Goal: Task Accomplishment & Management: Manage account settings

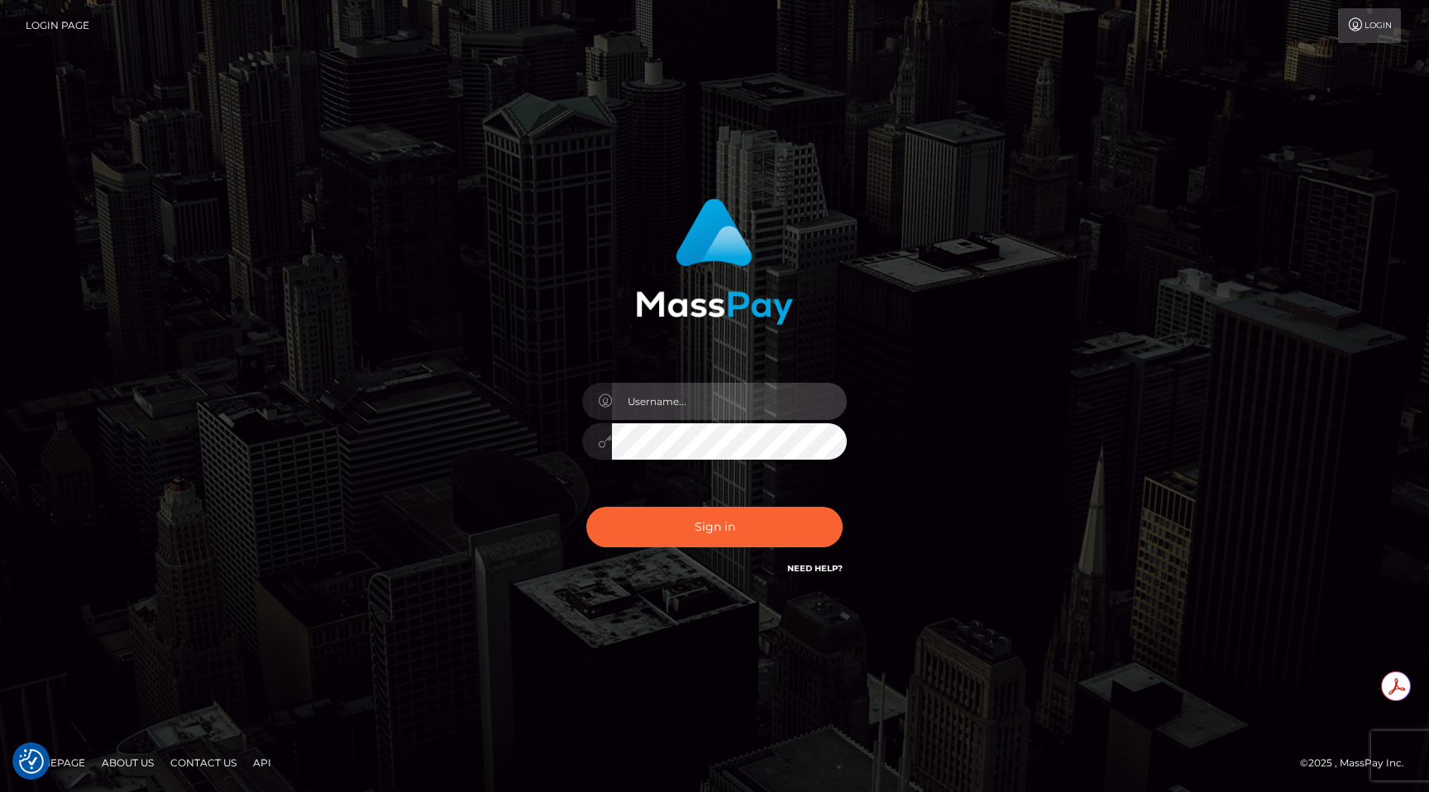
type input "egblue"
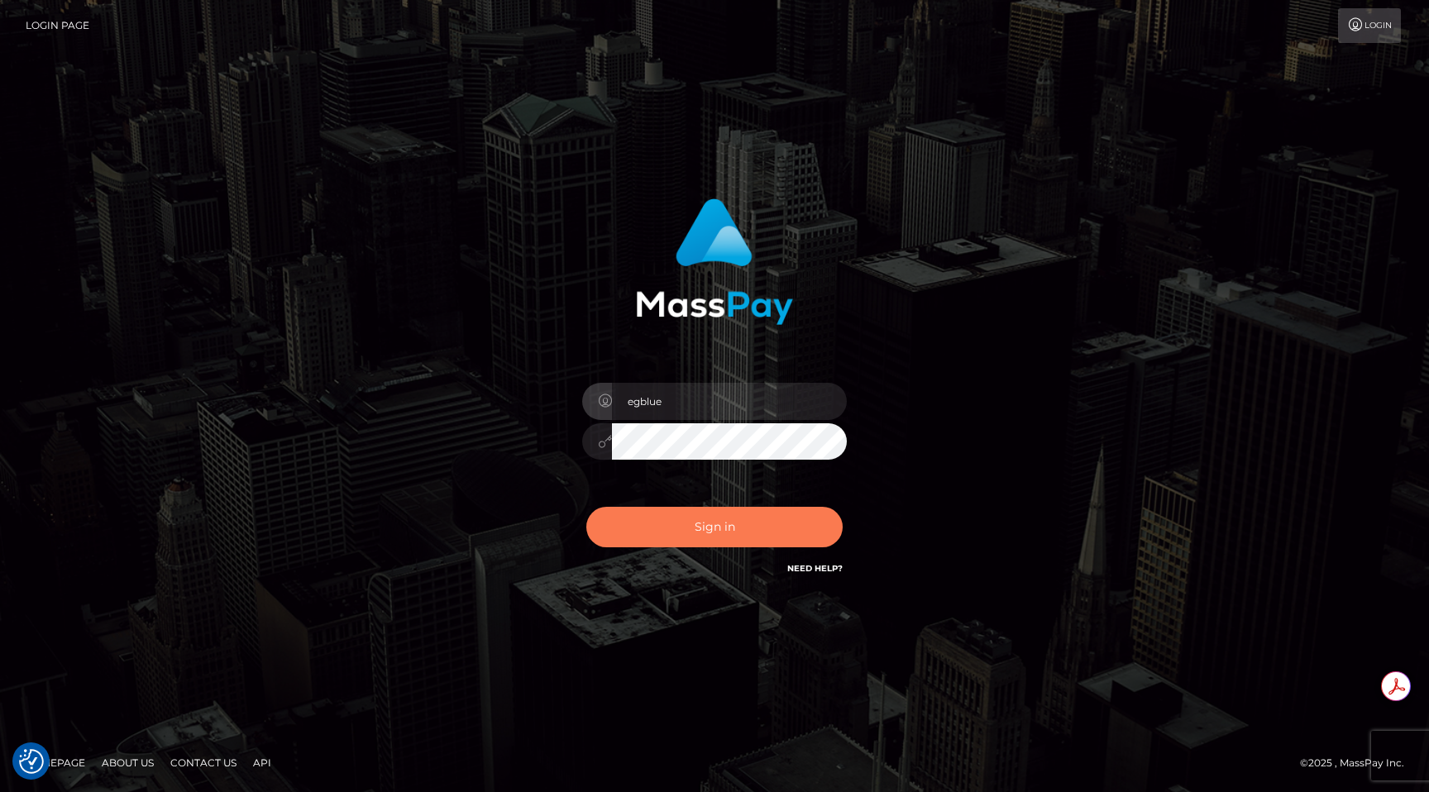
click at [720, 525] on button "Sign in" at bounding box center [714, 527] width 256 height 41
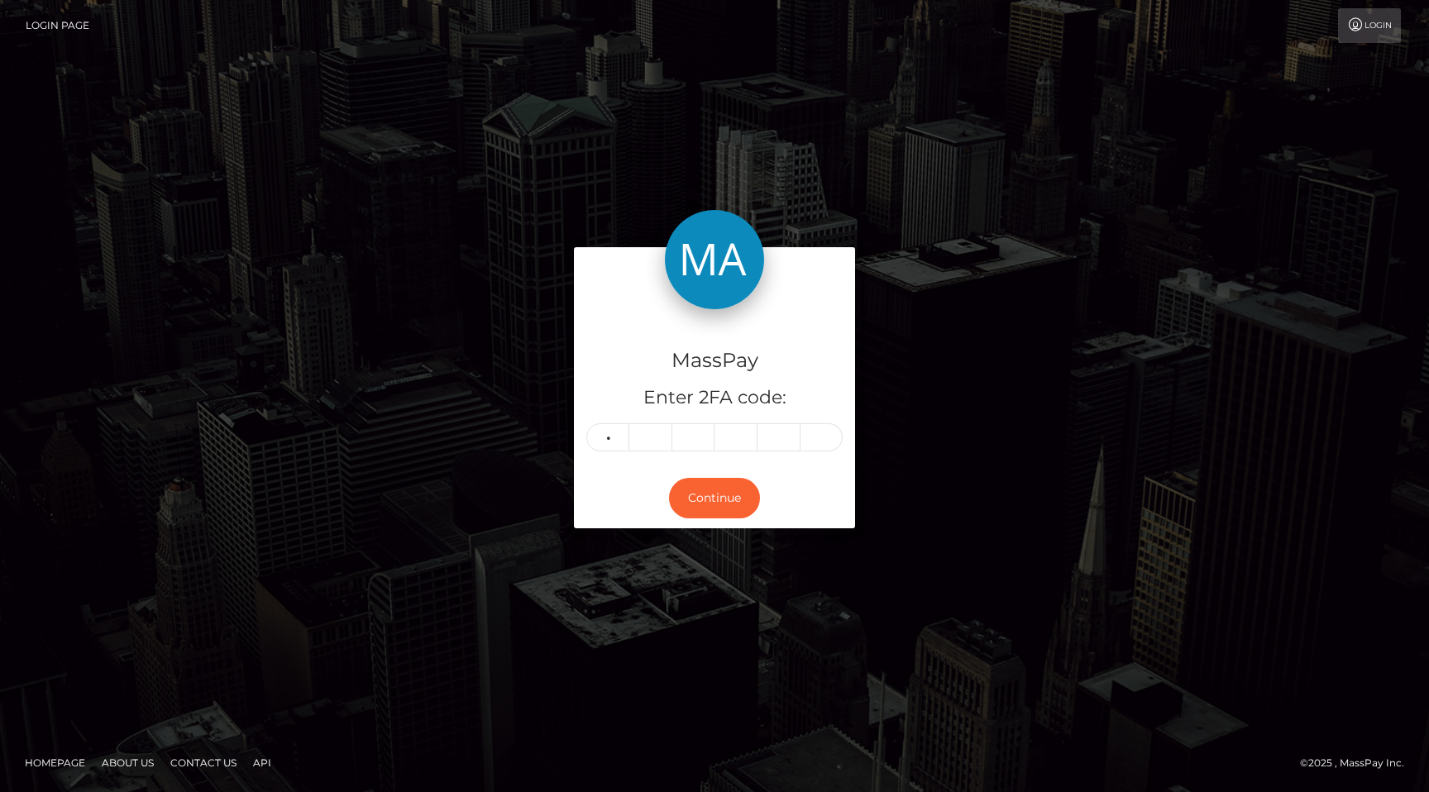
type input "0"
type input "6"
type input "7"
type input "4"
type input "3"
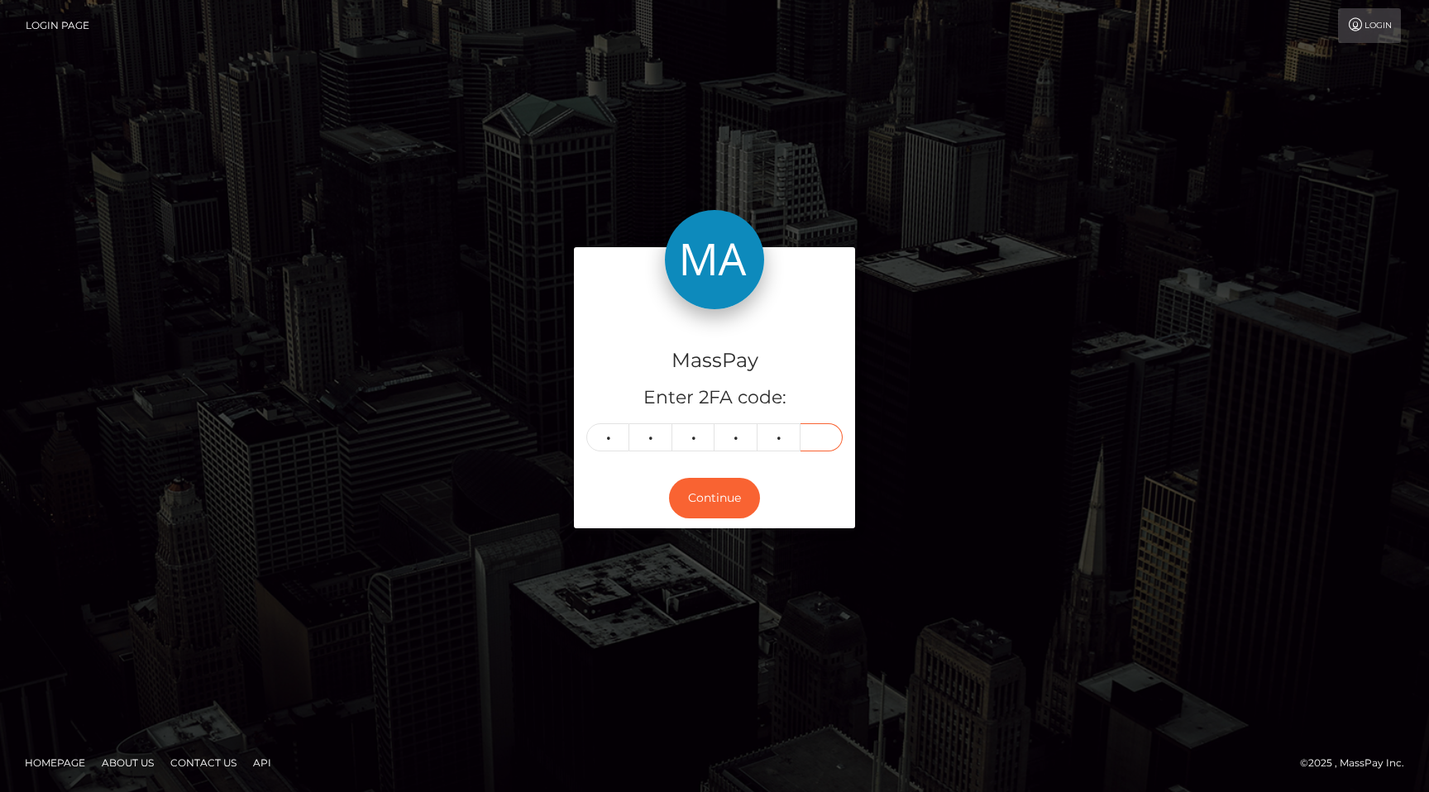
type input "8"
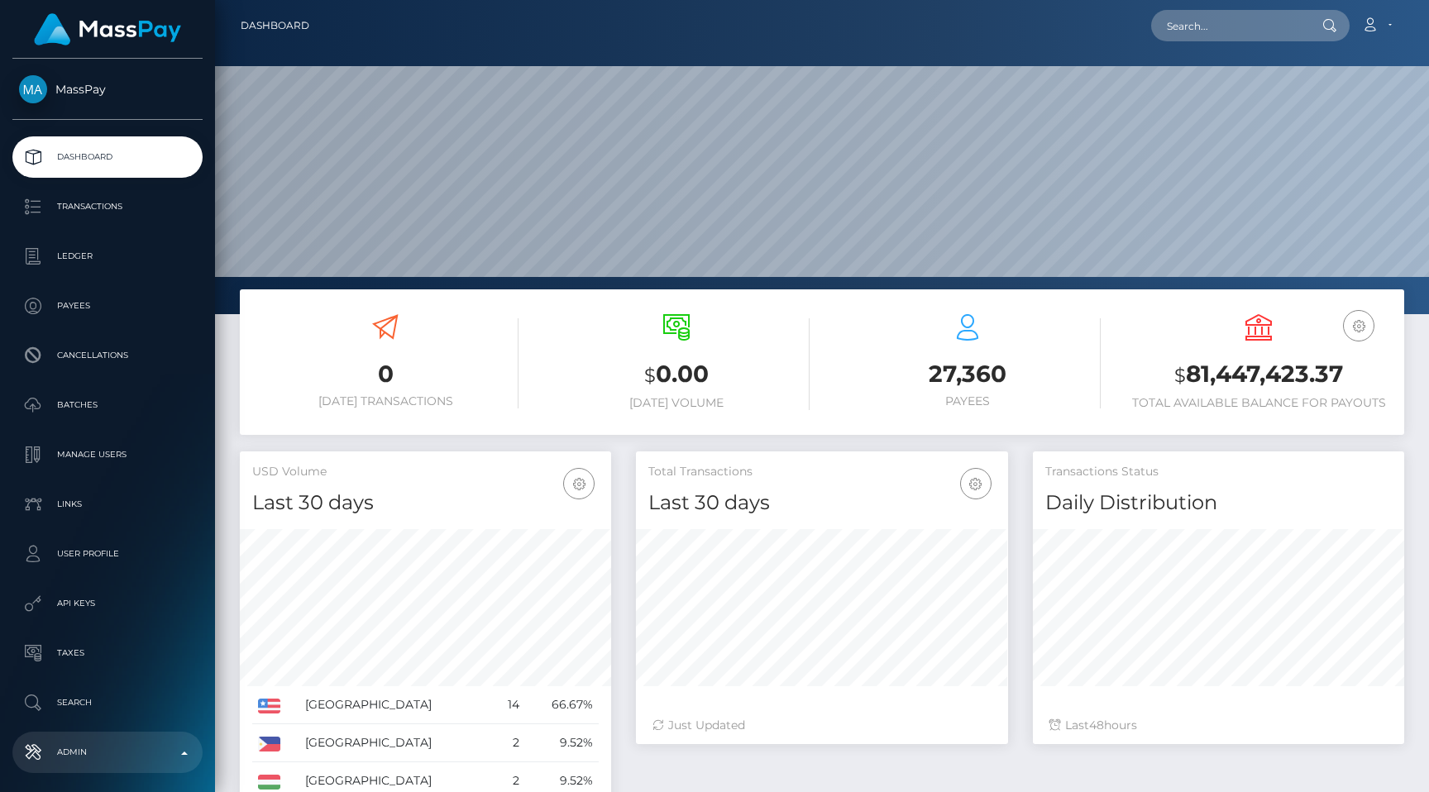
scroll to position [293, 371]
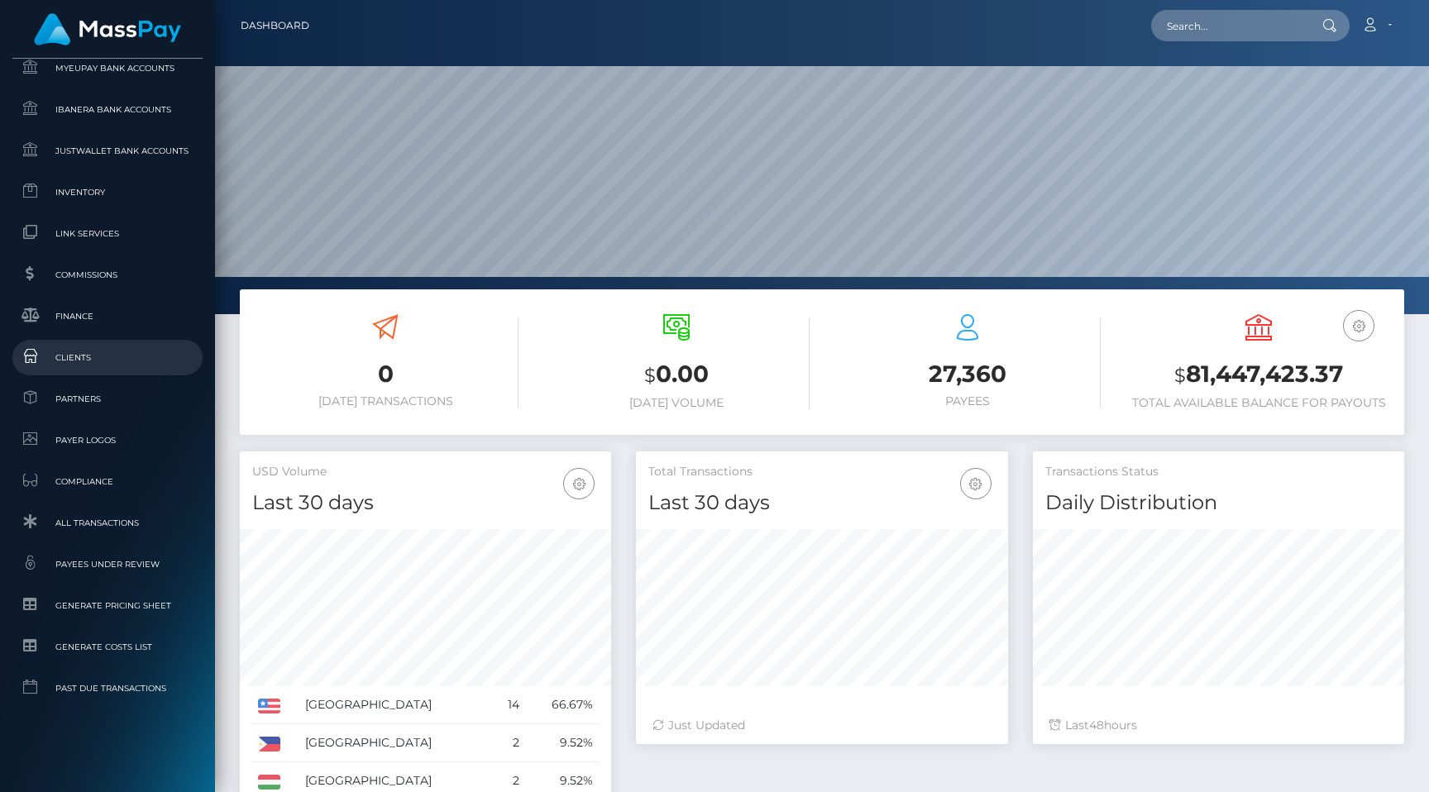
click at [95, 358] on span "Clients" at bounding box center [107, 357] width 177 height 19
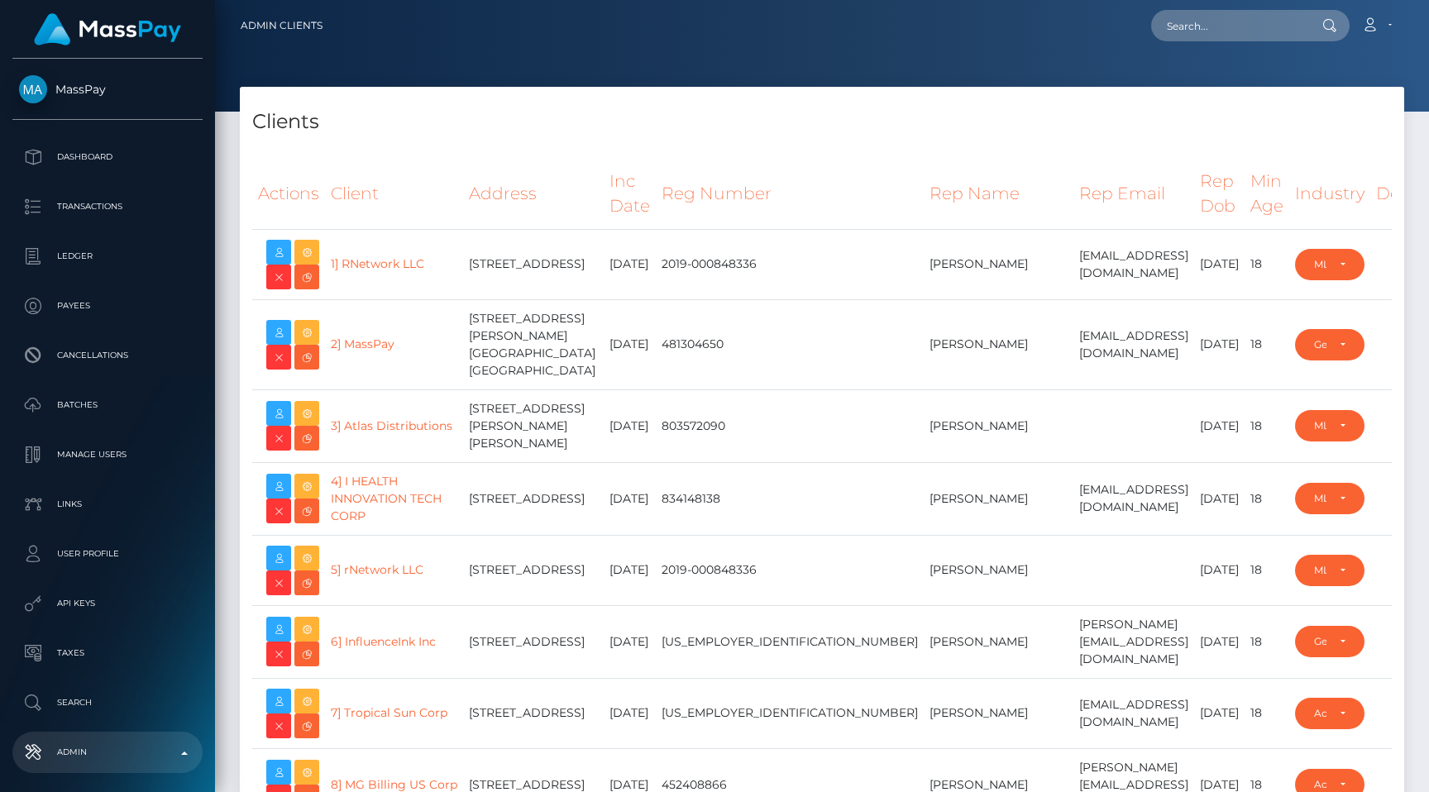
select select "223"
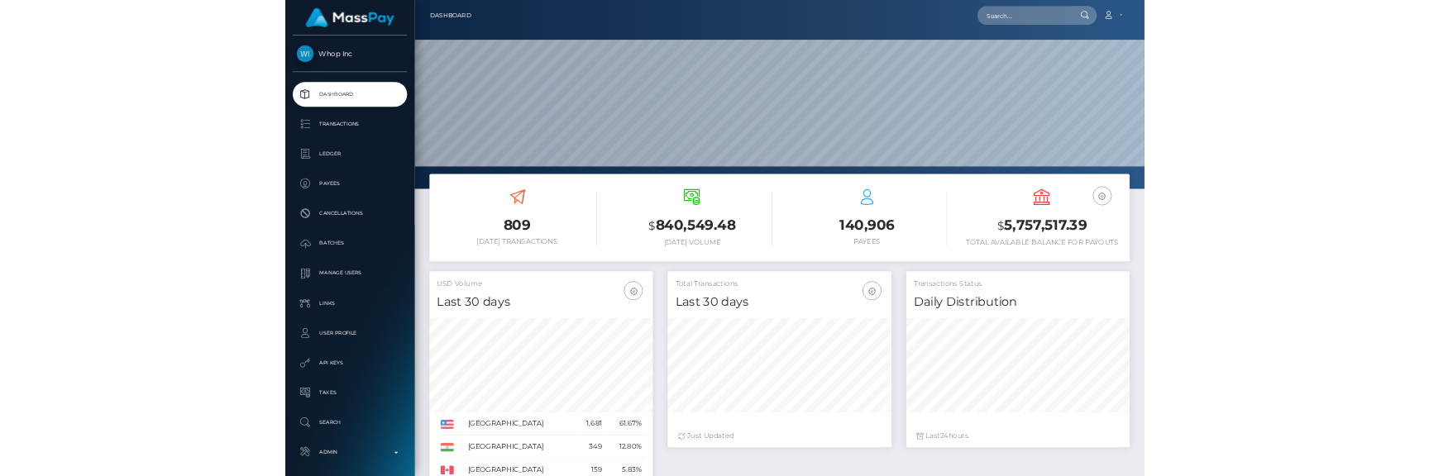
scroll to position [293, 371]
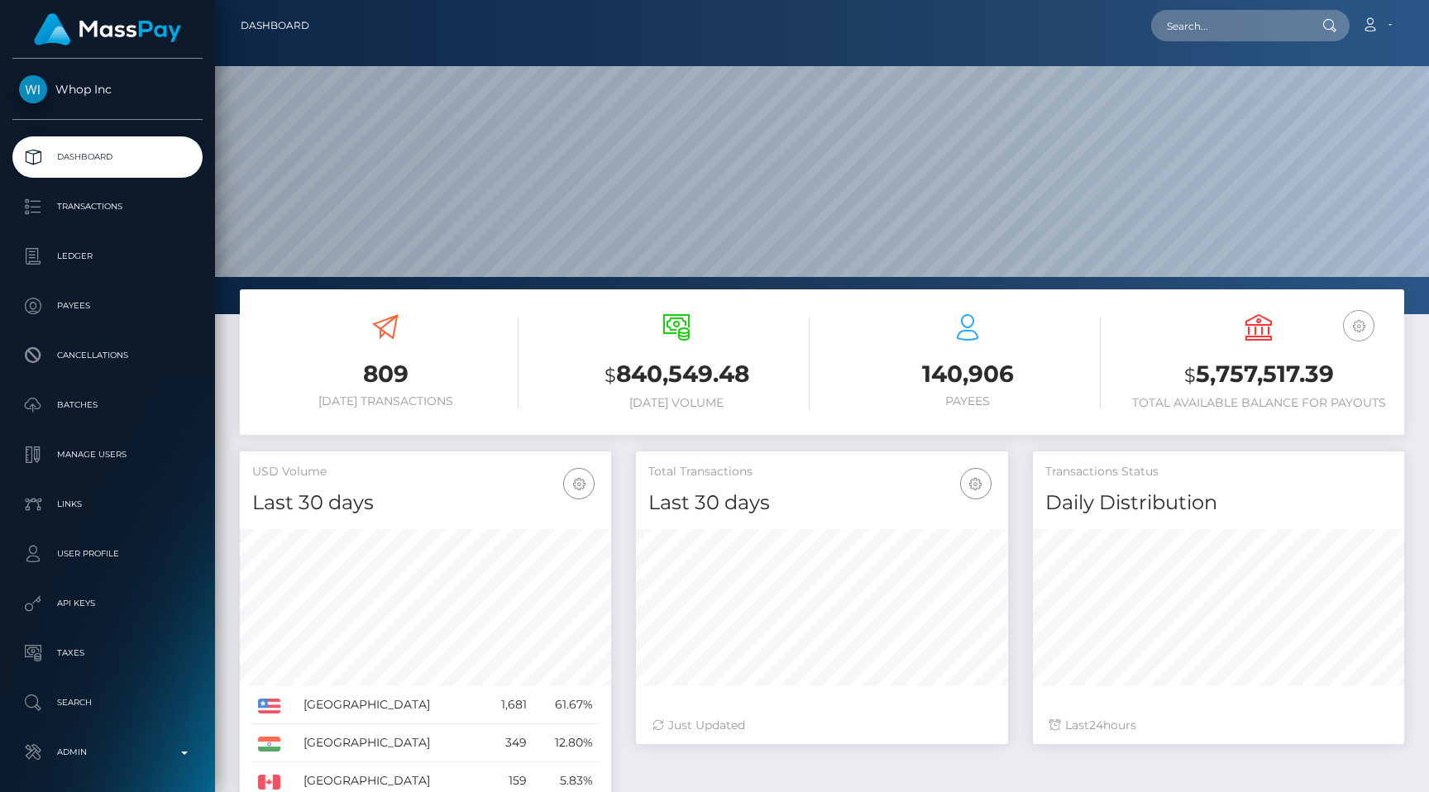
click at [1361, 322] on icon "button" at bounding box center [1358, 326] width 20 height 21
click at [1324, 385] on link "EUR Balance" at bounding box center [1309, 378] width 132 height 31
click at [1356, 327] on icon "button" at bounding box center [1358, 326] width 20 height 21
click at [1316, 406] on link "USD Balance" at bounding box center [1309, 413] width 132 height 31
click at [1361, 320] on icon "button" at bounding box center [1358, 326] width 20 height 21
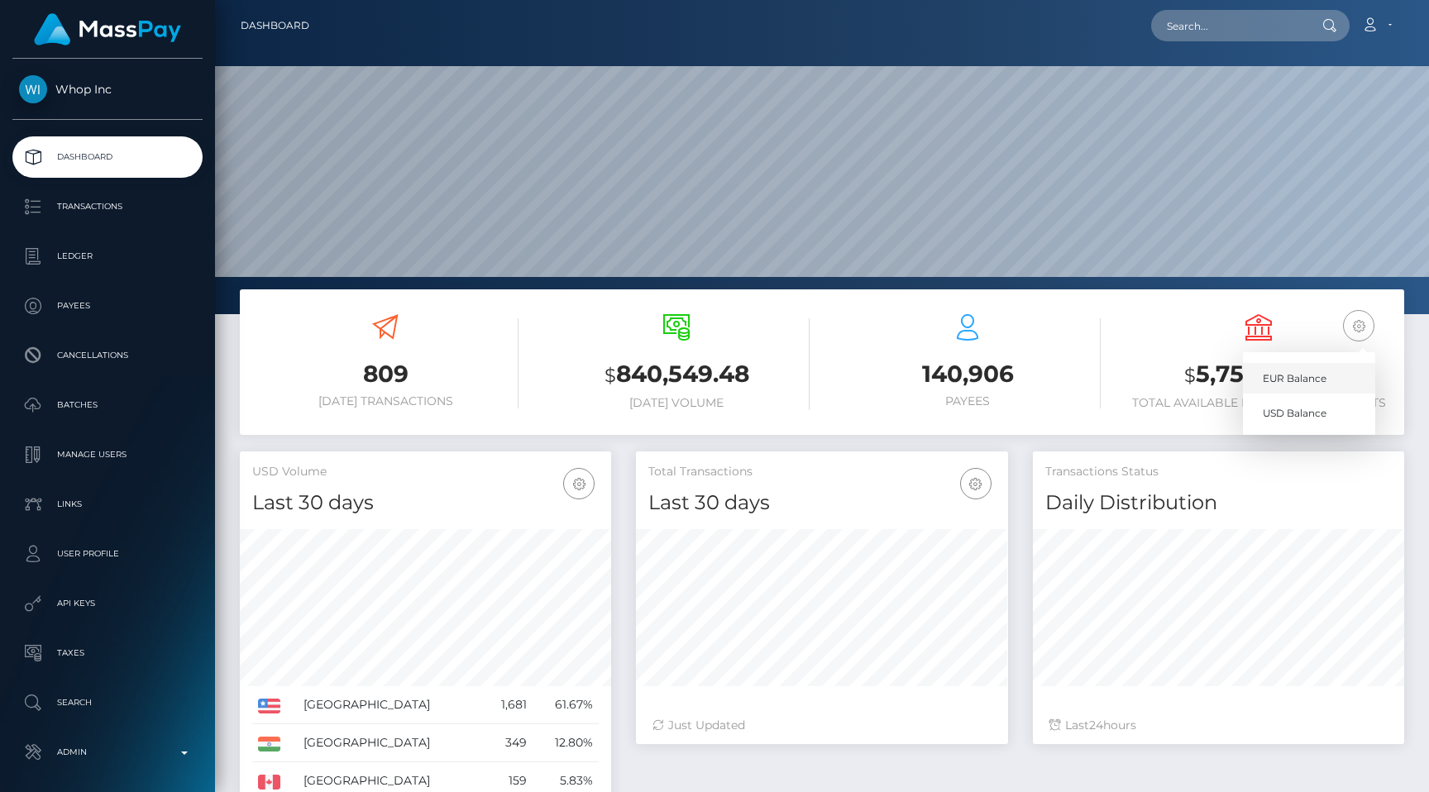
click at [1295, 367] on link "EUR Balance" at bounding box center [1309, 378] width 132 height 31
click at [1154, 341] on div "EUR Balance USD Balance $ 5,757,517.39 Total Available Balance for Payouts" at bounding box center [1258, 362] width 266 height 96
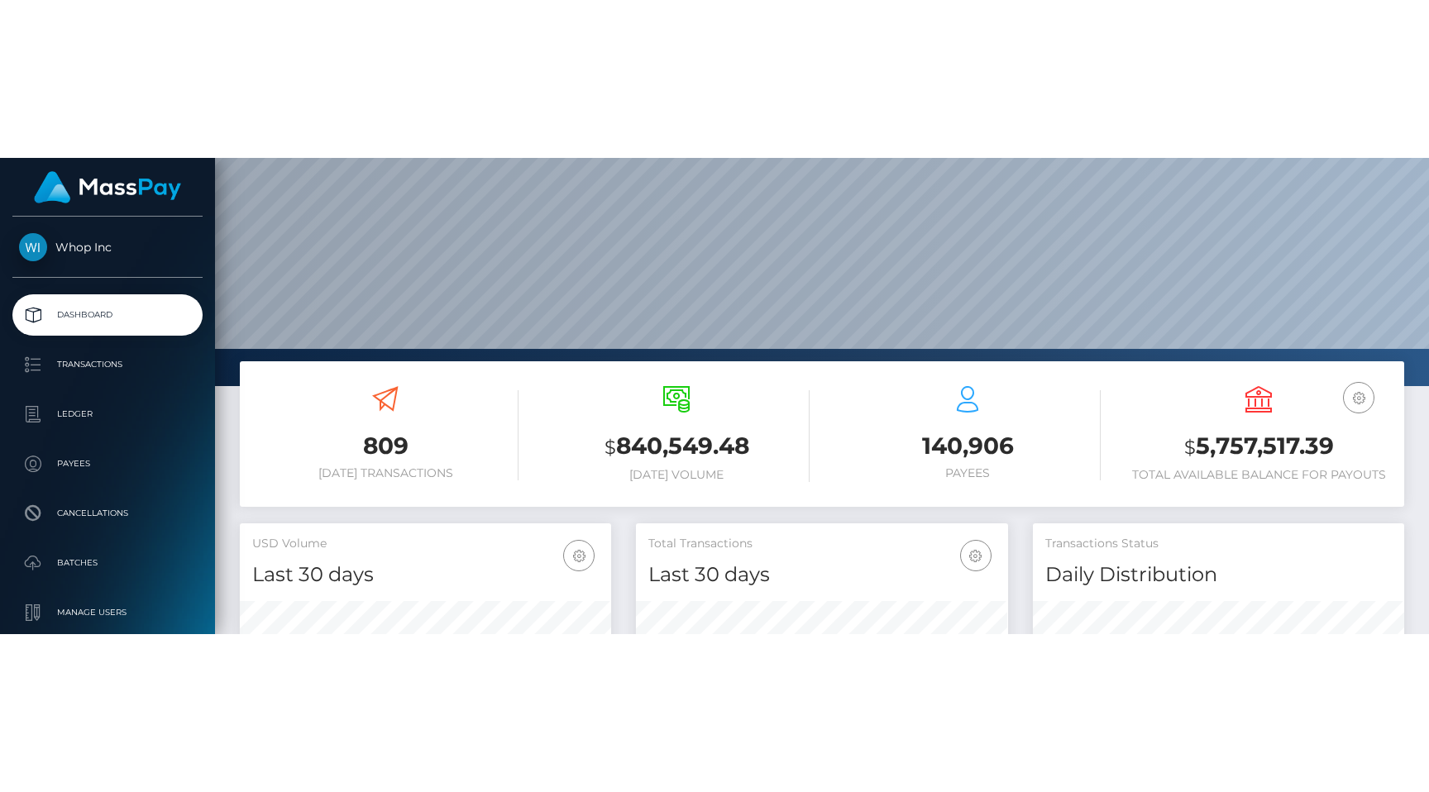
scroll to position [103, 0]
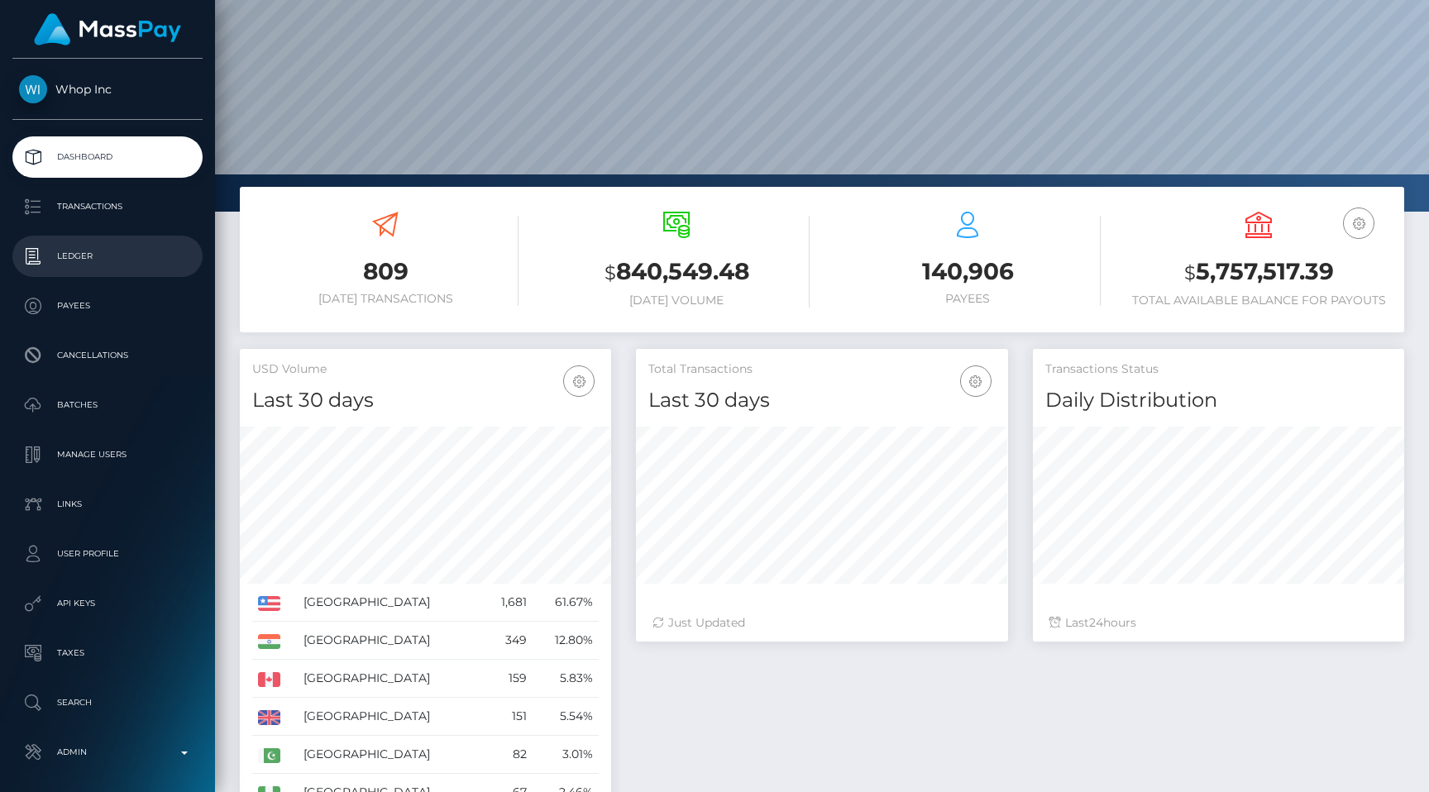
click at [108, 266] on p "Ledger" at bounding box center [107, 256] width 177 height 25
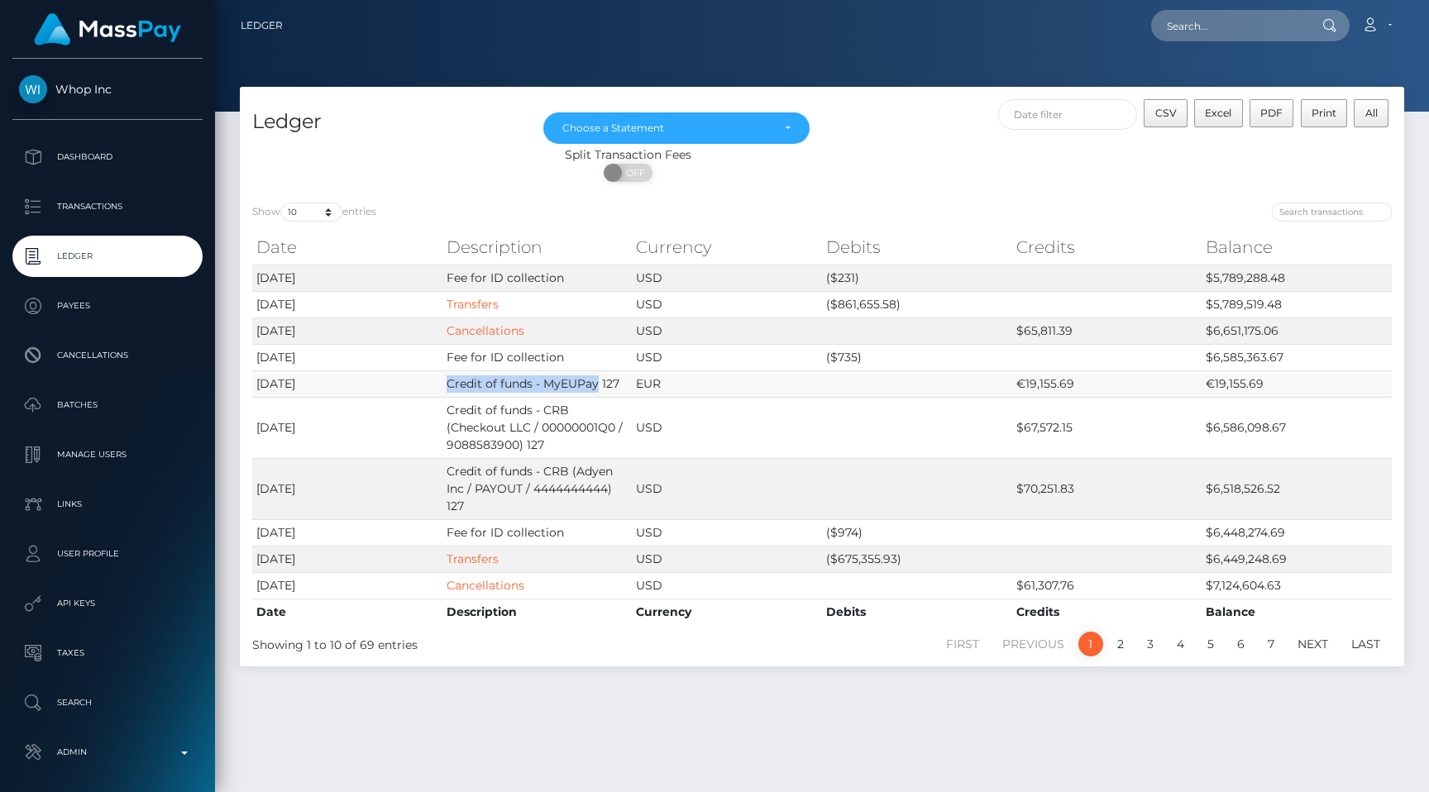
drag, startPoint x: 597, startPoint y: 381, endPoint x: 441, endPoint y: 379, distance: 155.4
click at [442, 379] on td "Credit of funds - MyEUPay 127" at bounding box center [537, 383] width 190 height 26
copy td "Credit of funds - MyEUPay"
click at [657, 126] on div "Choose a Statement" at bounding box center [666, 128] width 209 height 13
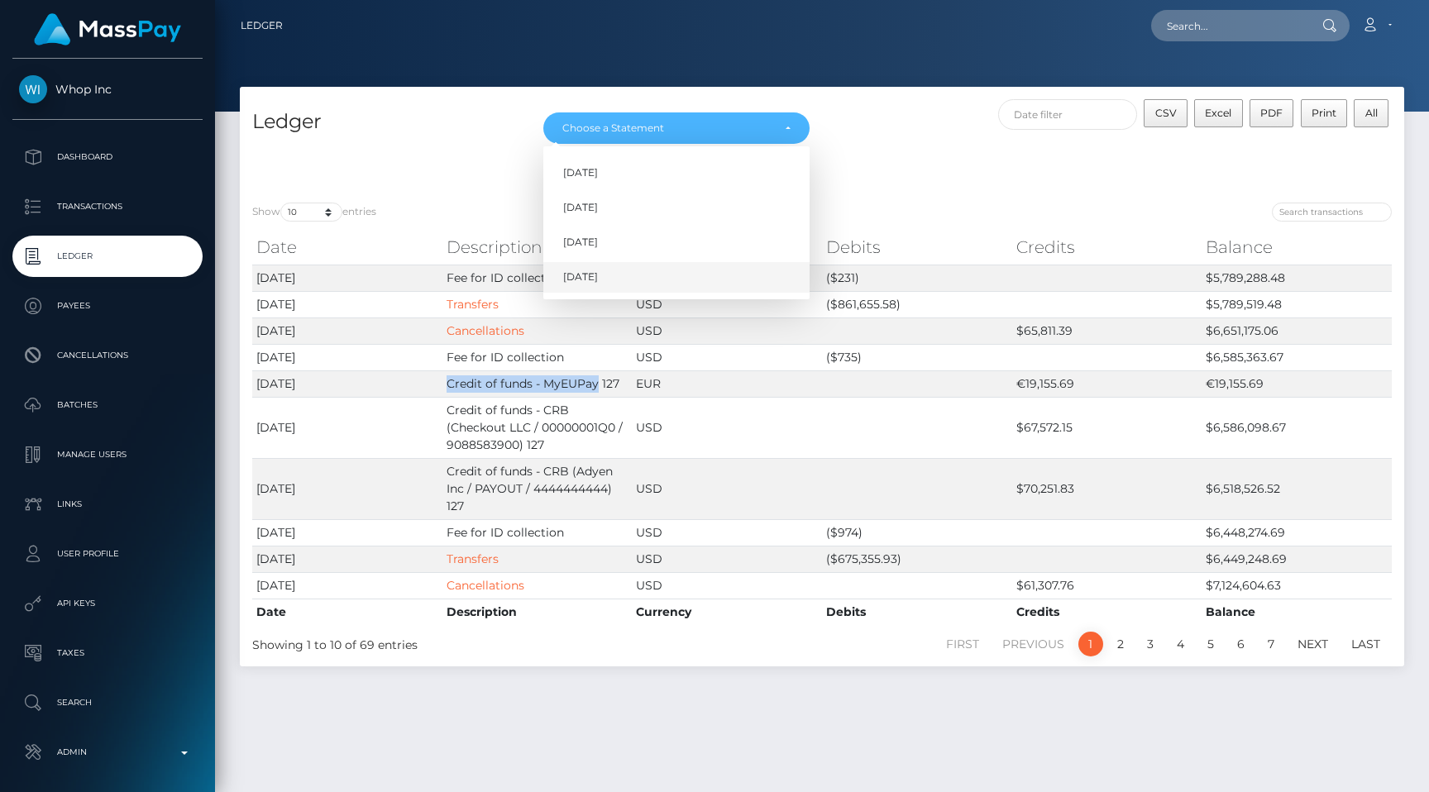
click at [642, 277] on link "[DATE]" at bounding box center [676, 277] width 266 height 31
select select "[DATE]"
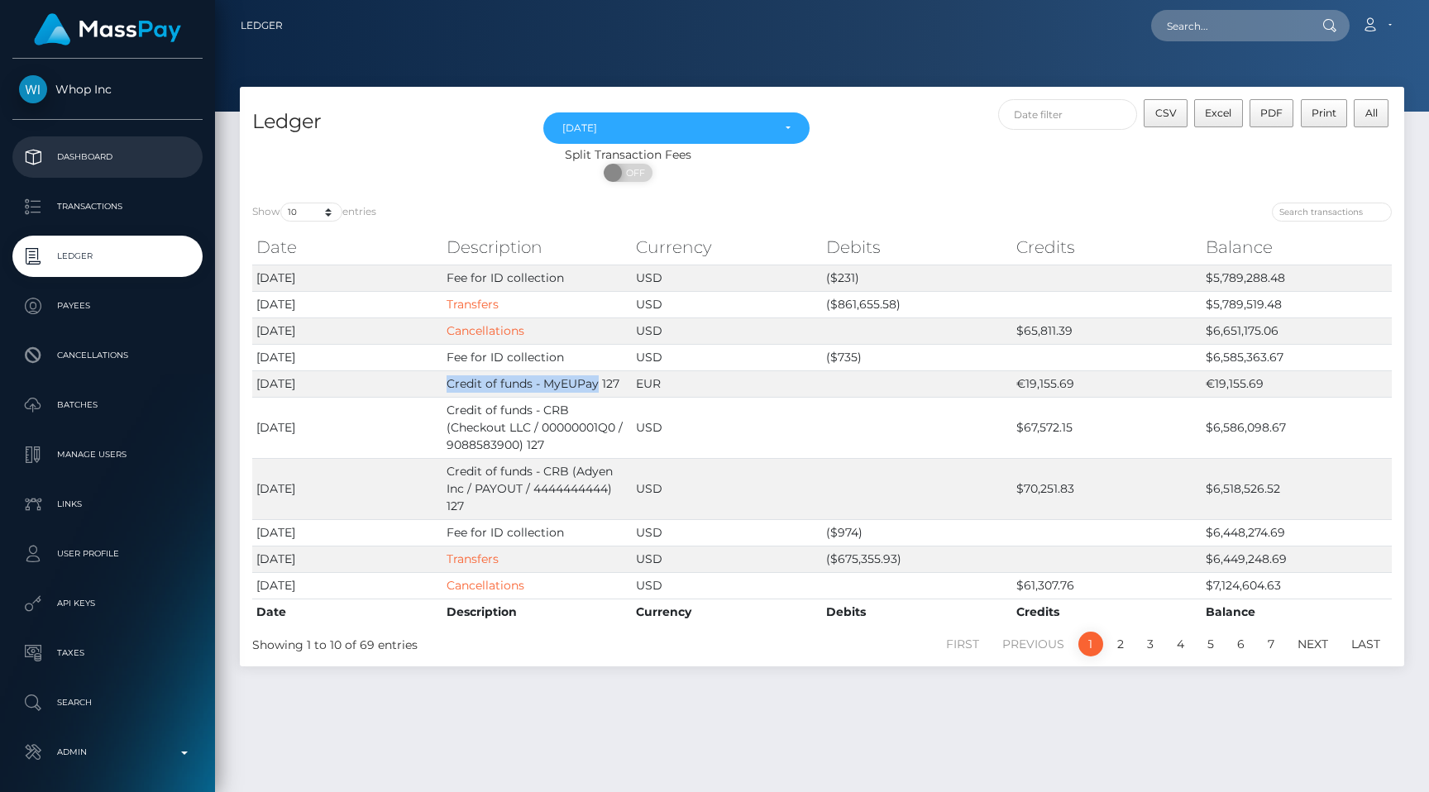
click at [132, 165] on p "Dashboard" at bounding box center [107, 157] width 177 height 25
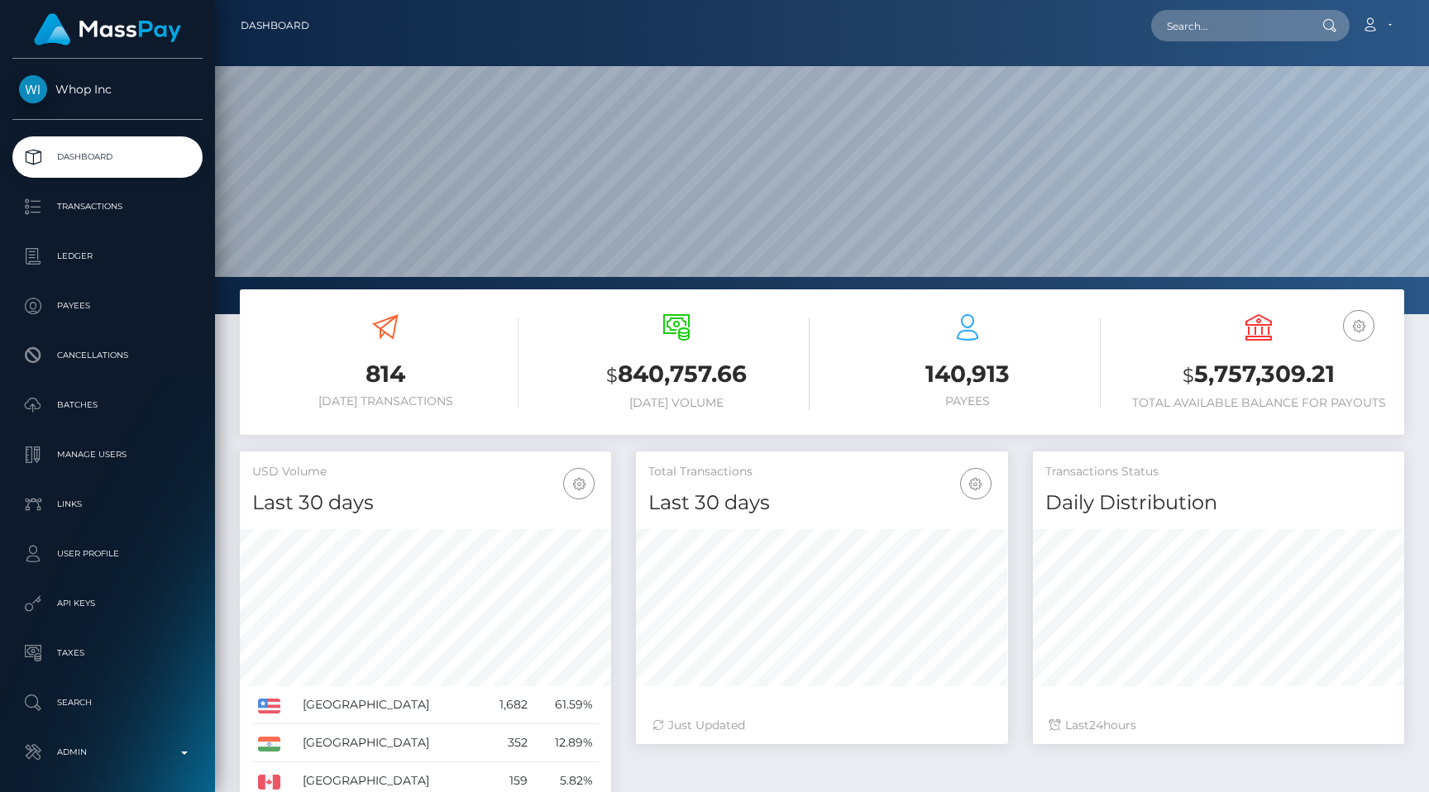
scroll to position [293, 371]
click at [1355, 320] on icon "button" at bounding box center [1358, 326] width 20 height 21
click at [1308, 371] on link "EUR Balance" at bounding box center [1309, 378] width 132 height 31
click at [1357, 336] on icon "button" at bounding box center [1358, 326] width 20 height 21
click at [1323, 403] on link "USD Balance" at bounding box center [1309, 413] width 132 height 31
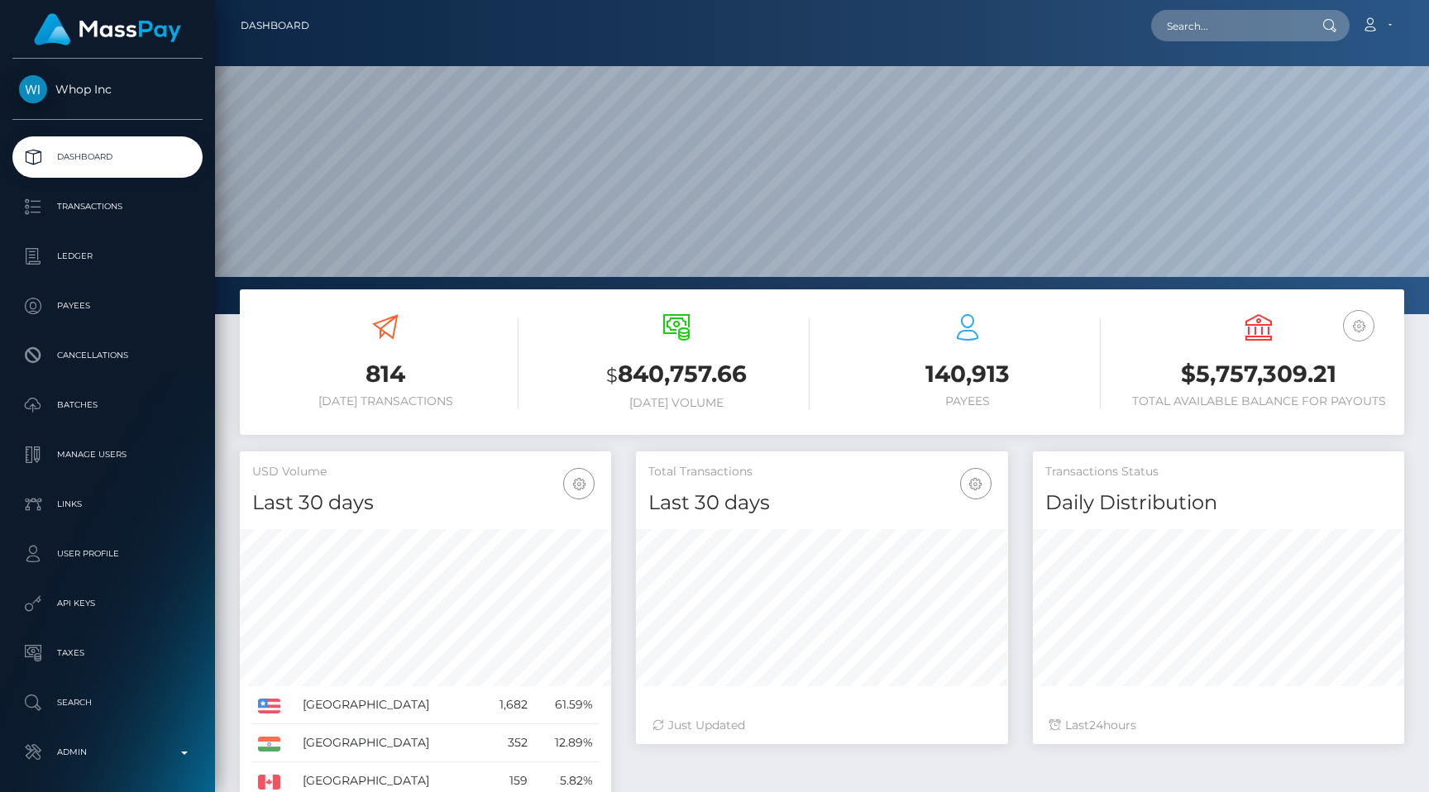
click at [1358, 329] on icon "button" at bounding box center [1358, 326] width 20 height 21
click at [1322, 365] on link "EUR Balance" at bounding box center [1309, 378] width 132 height 31
click at [1359, 326] on icon "button" at bounding box center [1358, 326] width 20 height 21
click at [1297, 407] on link "USD Balance" at bounding box center [1309, 413] width 132 height 31
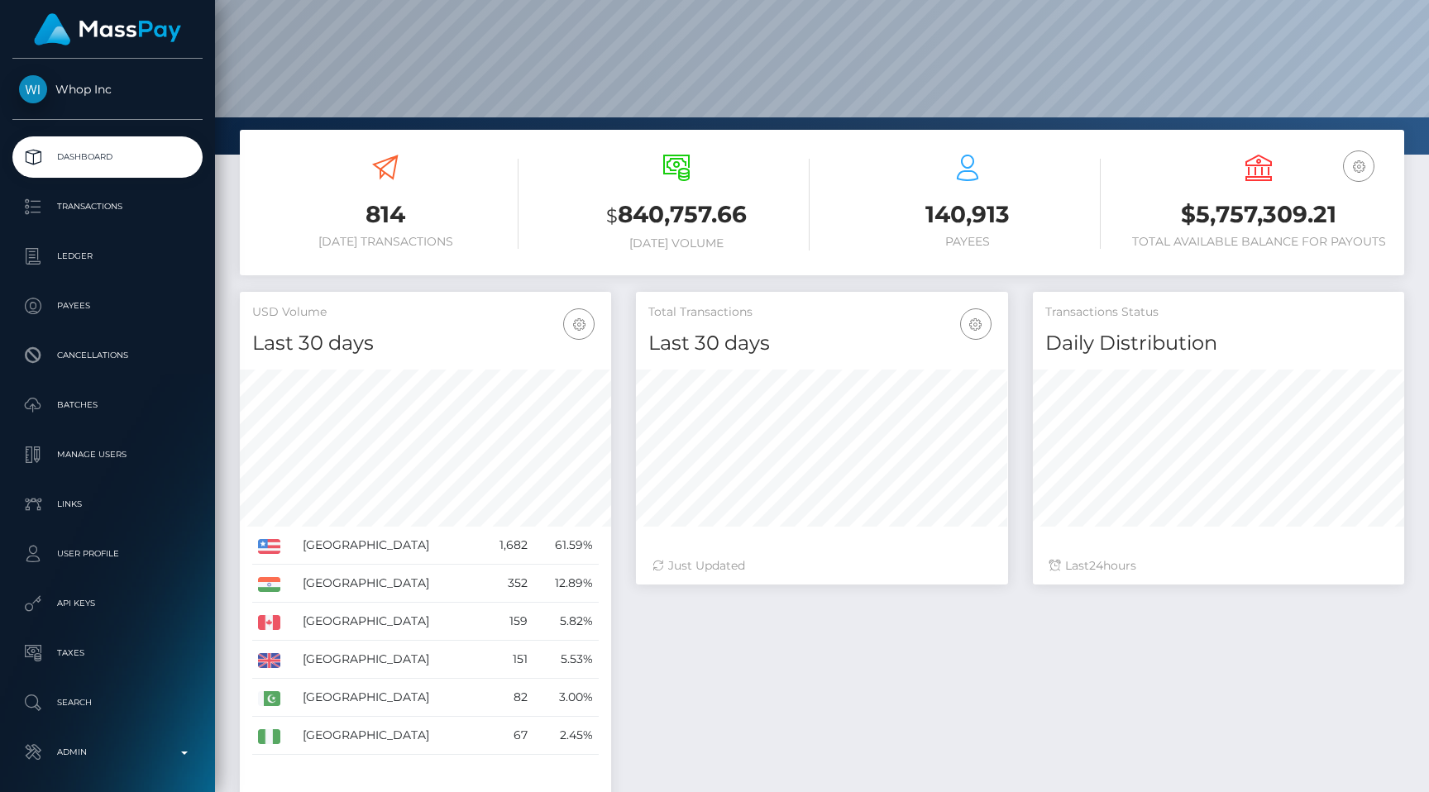
scroll to position [279, 0]
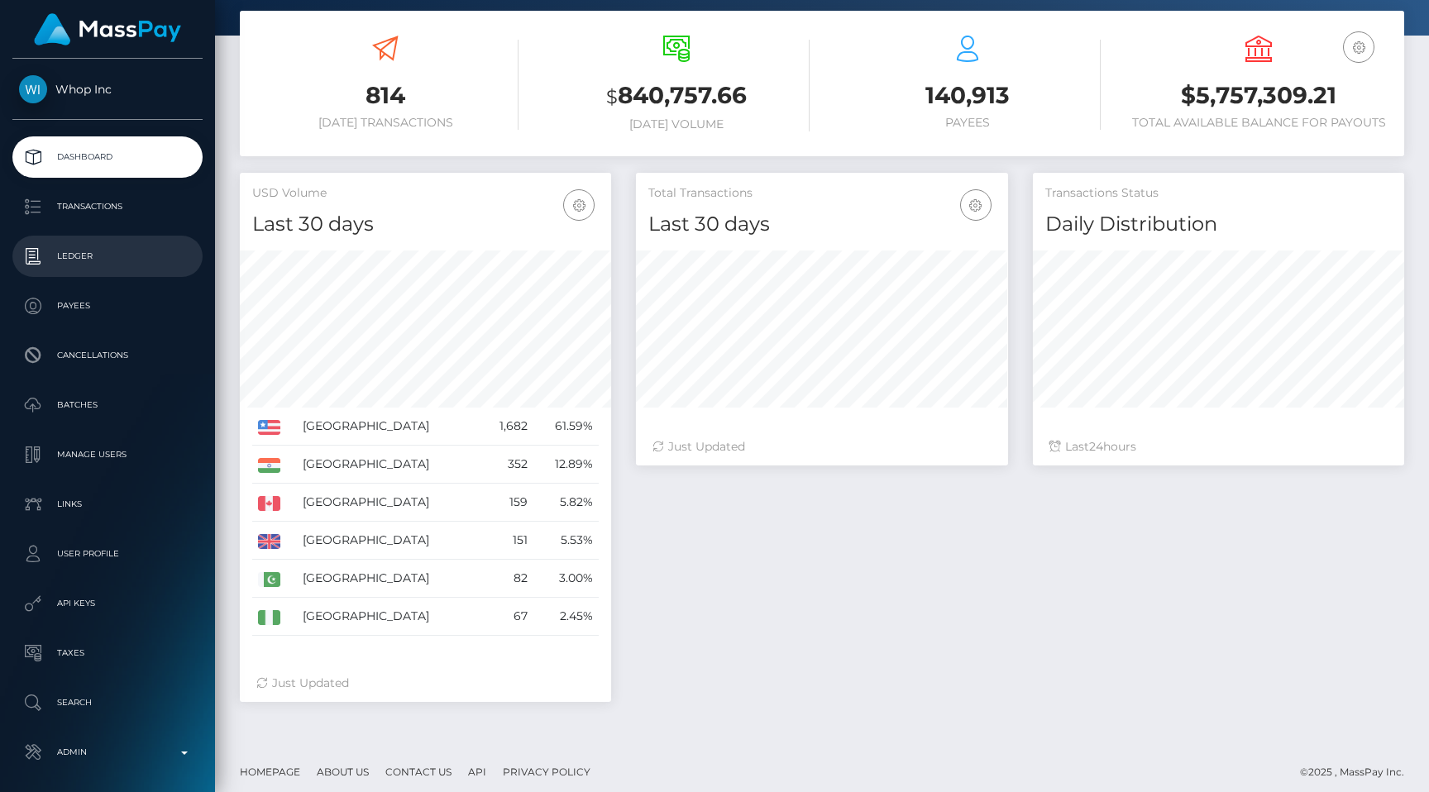
click at [133, 246] on p "Ledger" at bounding box center [107, 256] width 177 height 25
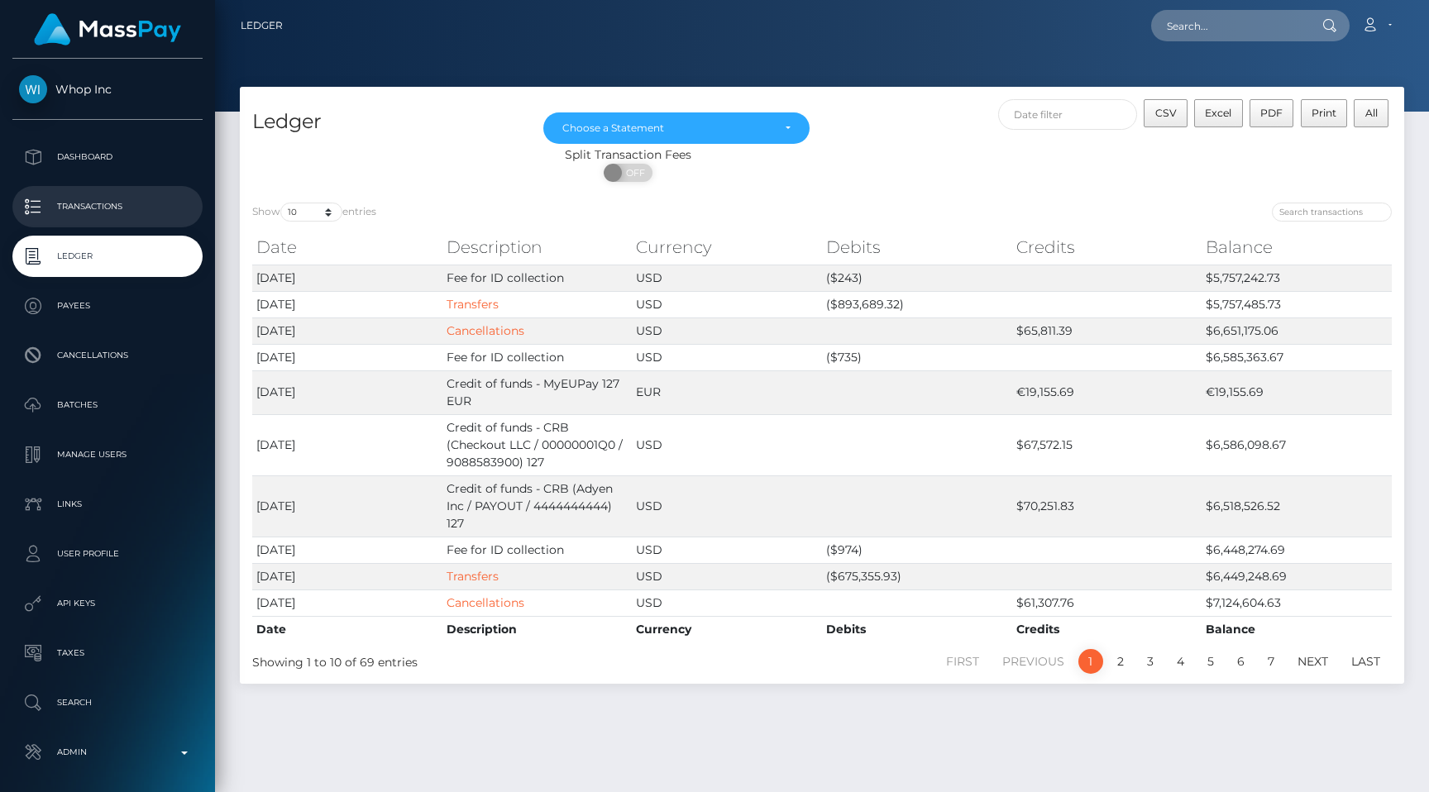
click at [119, 210] on p "Transactions" at bounding box center [107, 206] width 177 height 25
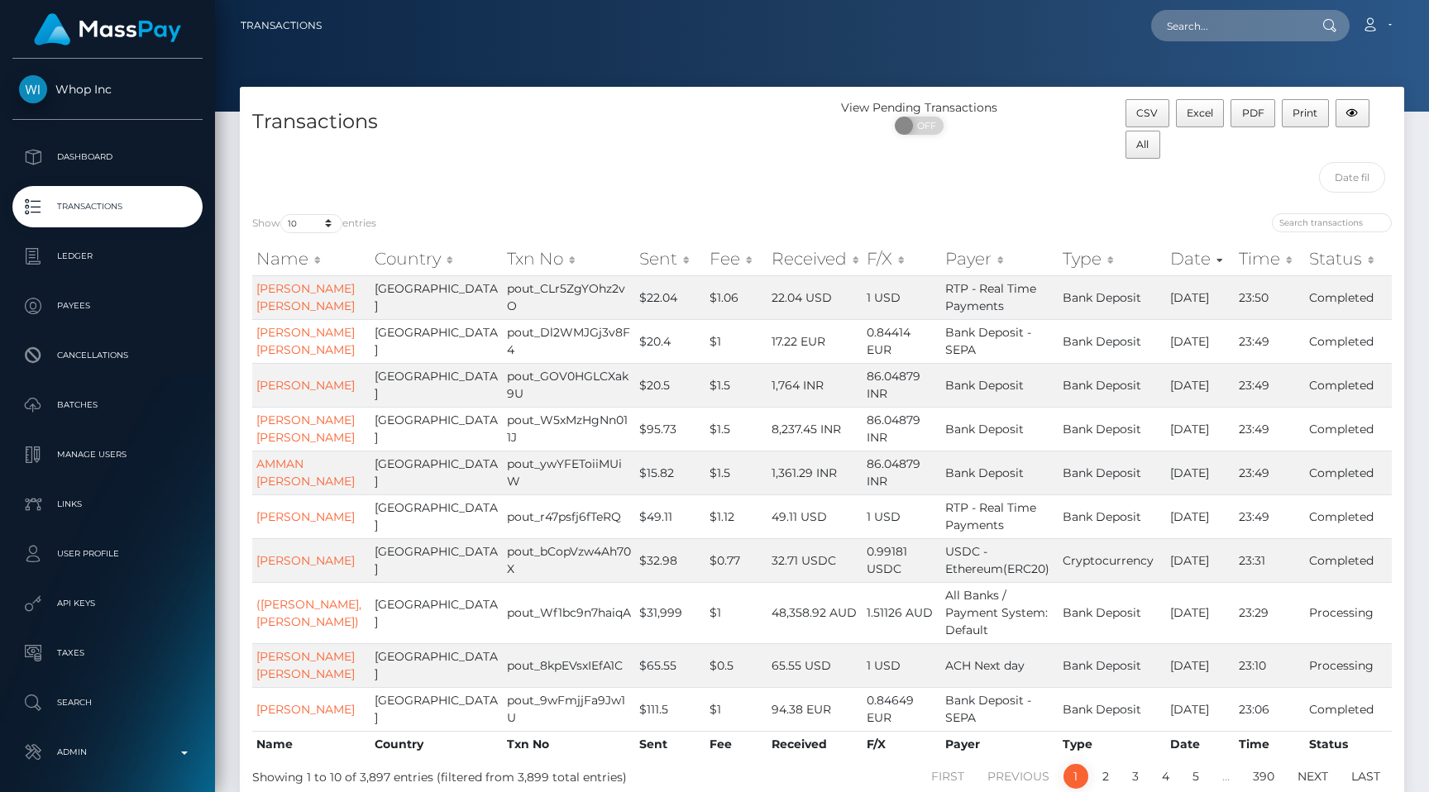
click at [307, 169] on div "Transactions" at bounding box center [531, 150] width 582 height 102
click at [312, 213] on div "Show 10 25 50 100 250 500 1,000 3,500 All entries" at bounding box center [530, 224] width 557 height 23
click at [307, 227] on select "10 25 50 100 250 500 1,000 3,500 All" at bounding box center [311, 223] width 62 height 19
select select "500"
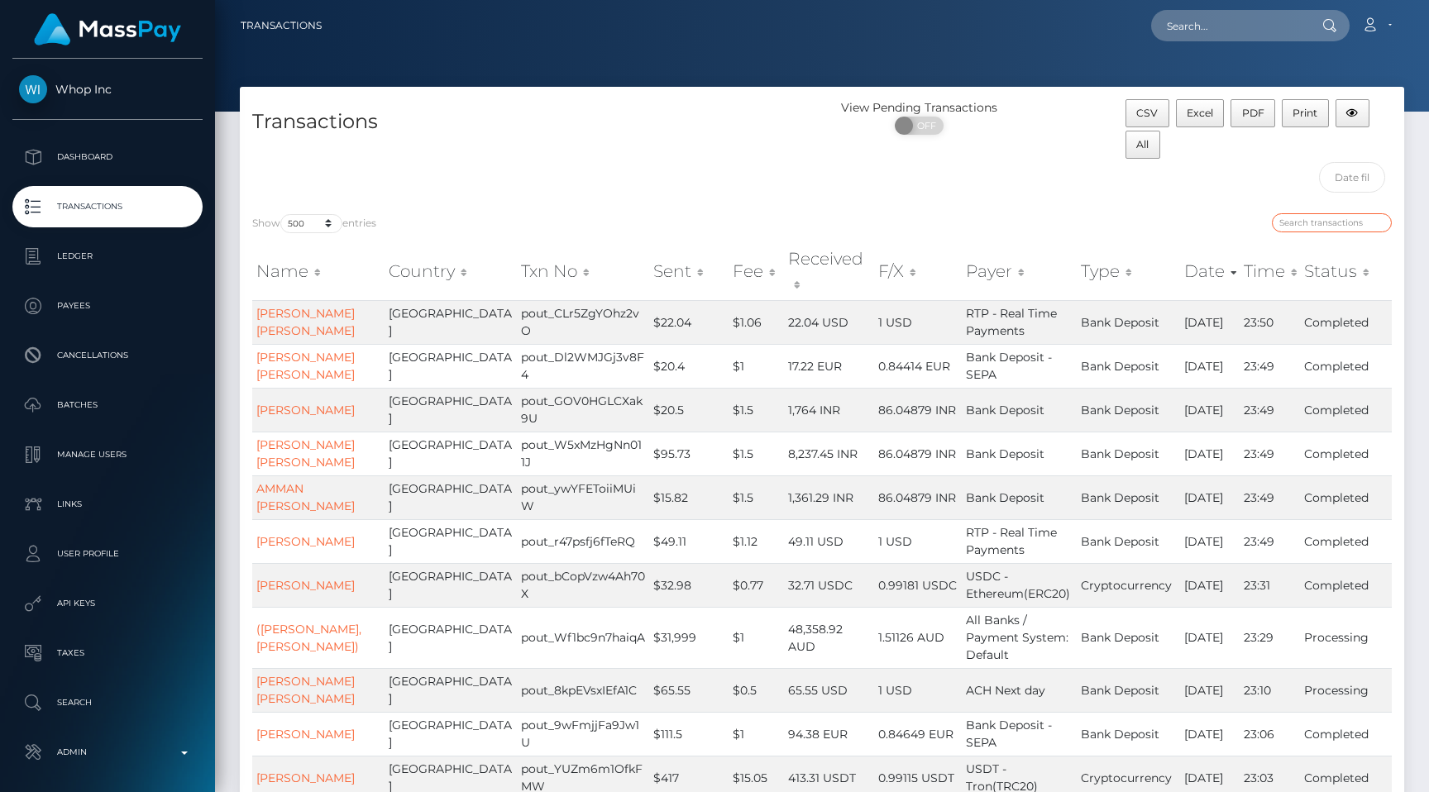
click at [1329, 227] on input "search" at bounding box center [1332, 222] width 120 height 19
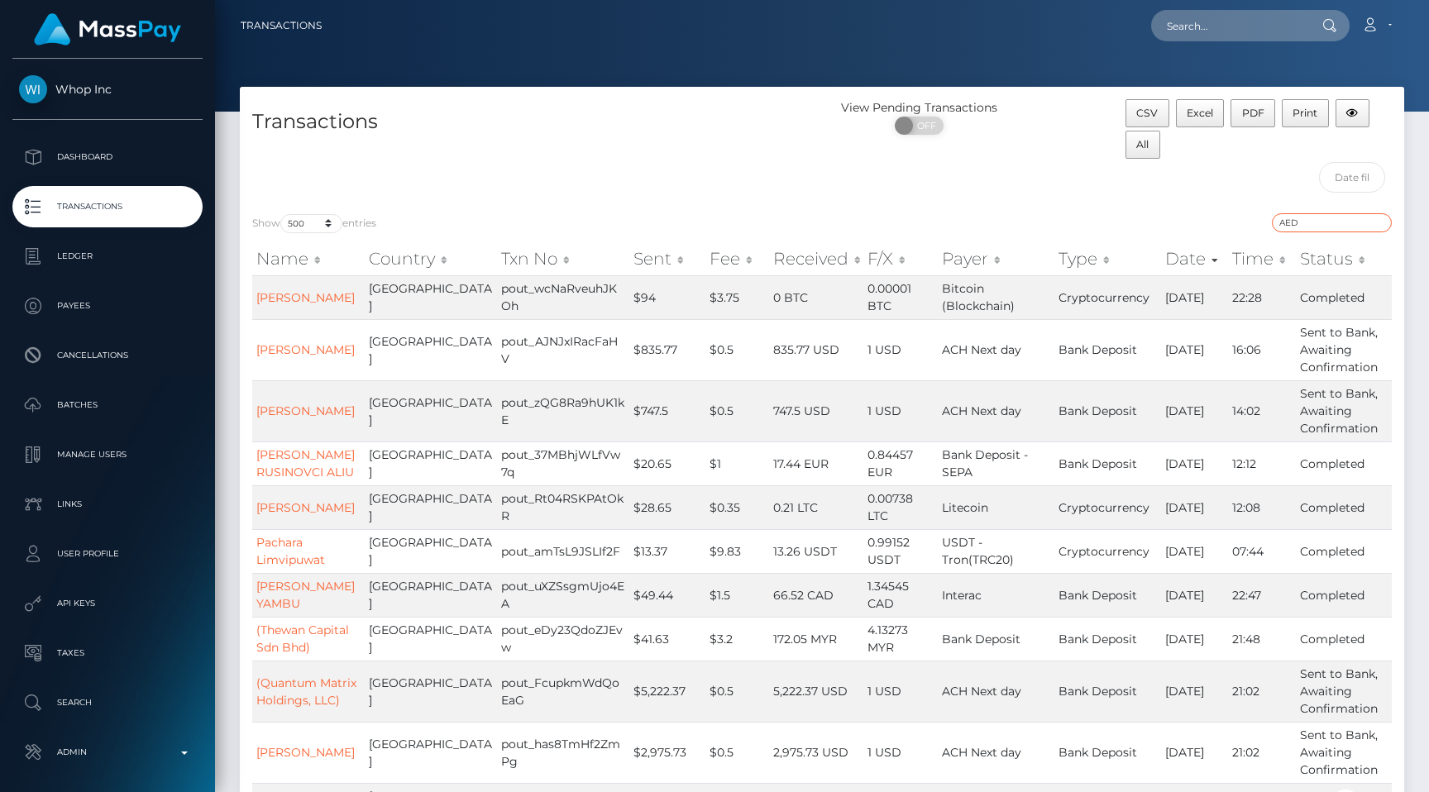
type input "AED"
click at [322, 222] on select "10 25 50 100 250 500 1,000 3,500 All" at bounding box center [311, 223] width 62 height 19
select select "3500"
click at [497, 128] on h4 "Transactions" at bounding box center [530, 121] width 557 height 29
click at [741, 188] on div "Transactions" at bounding box center [531, 150] width 582 height 102
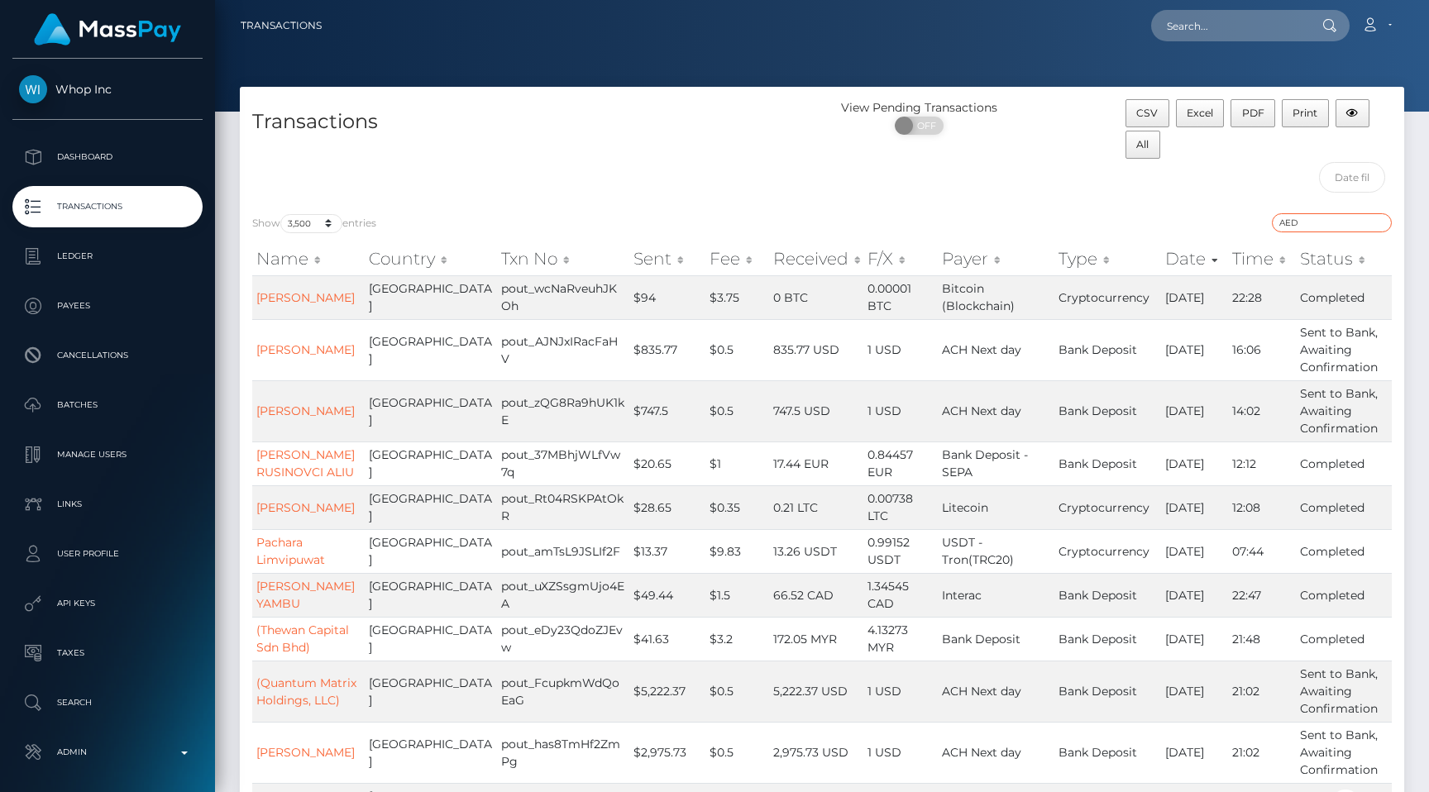
click at [1379, 221] on input "AED" at bounding box center [1332, 222] width 120 height 19
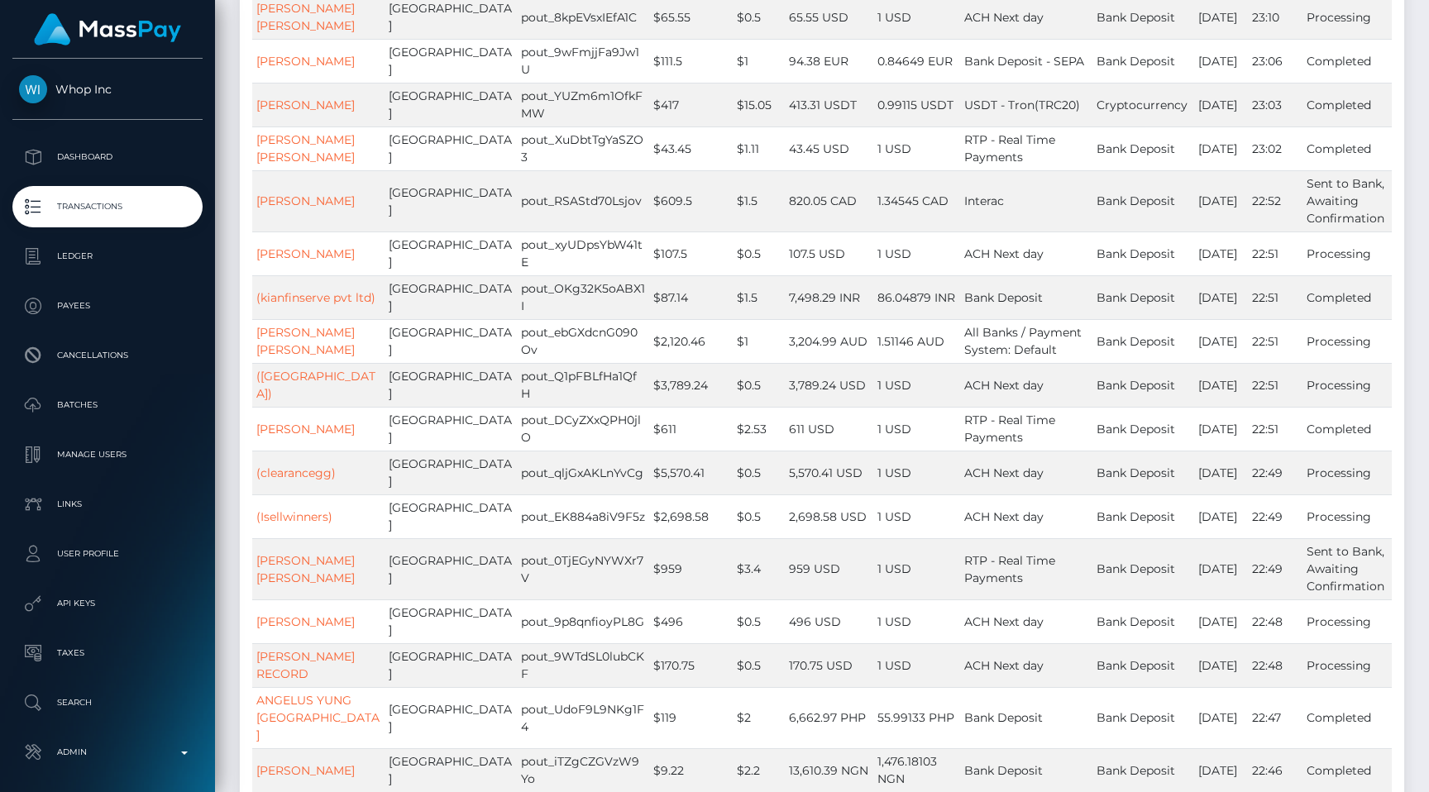
scroll to position [736, 0]
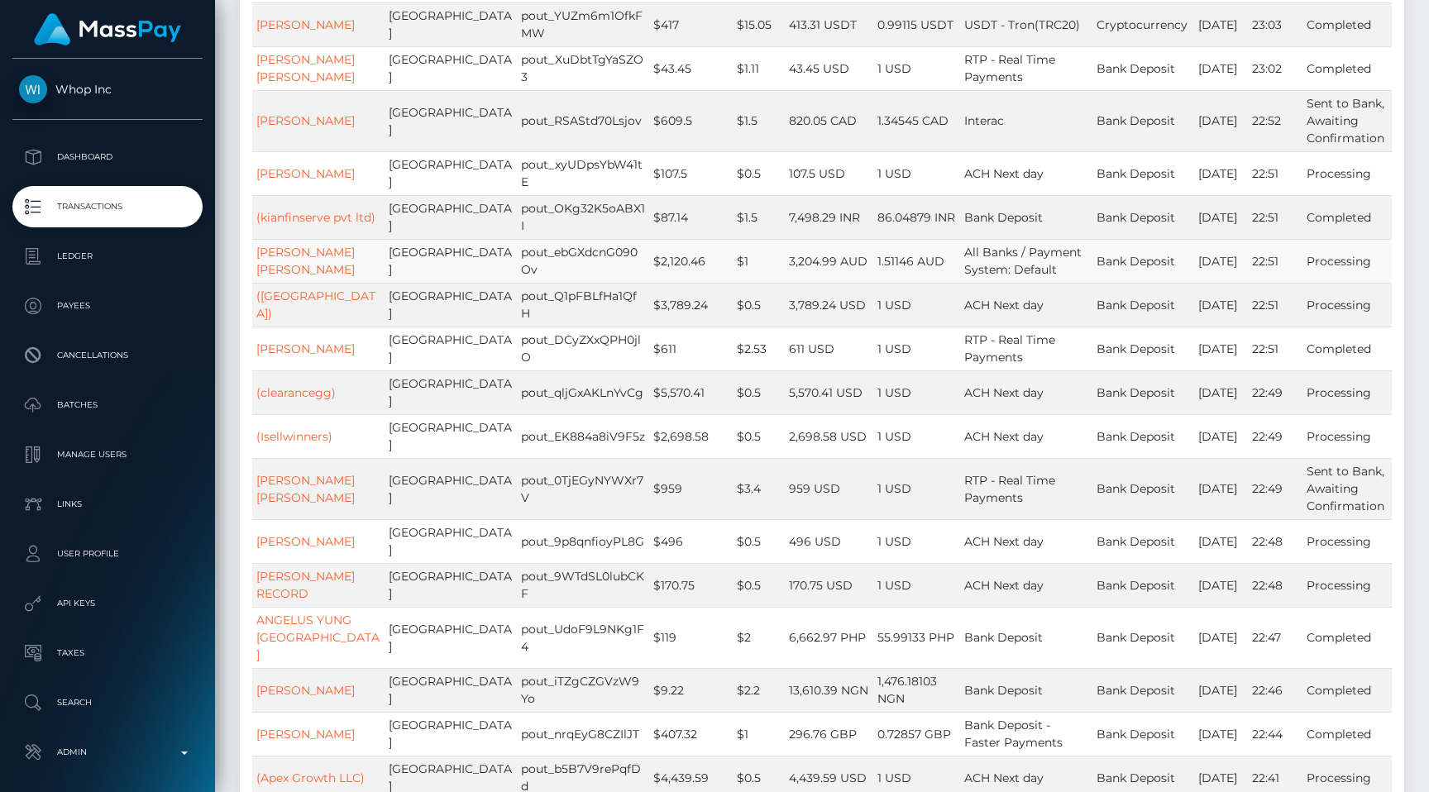
click at [888, 283] on td "1.51146 AUD" at bounding box center [917, 261] width 88 height 44
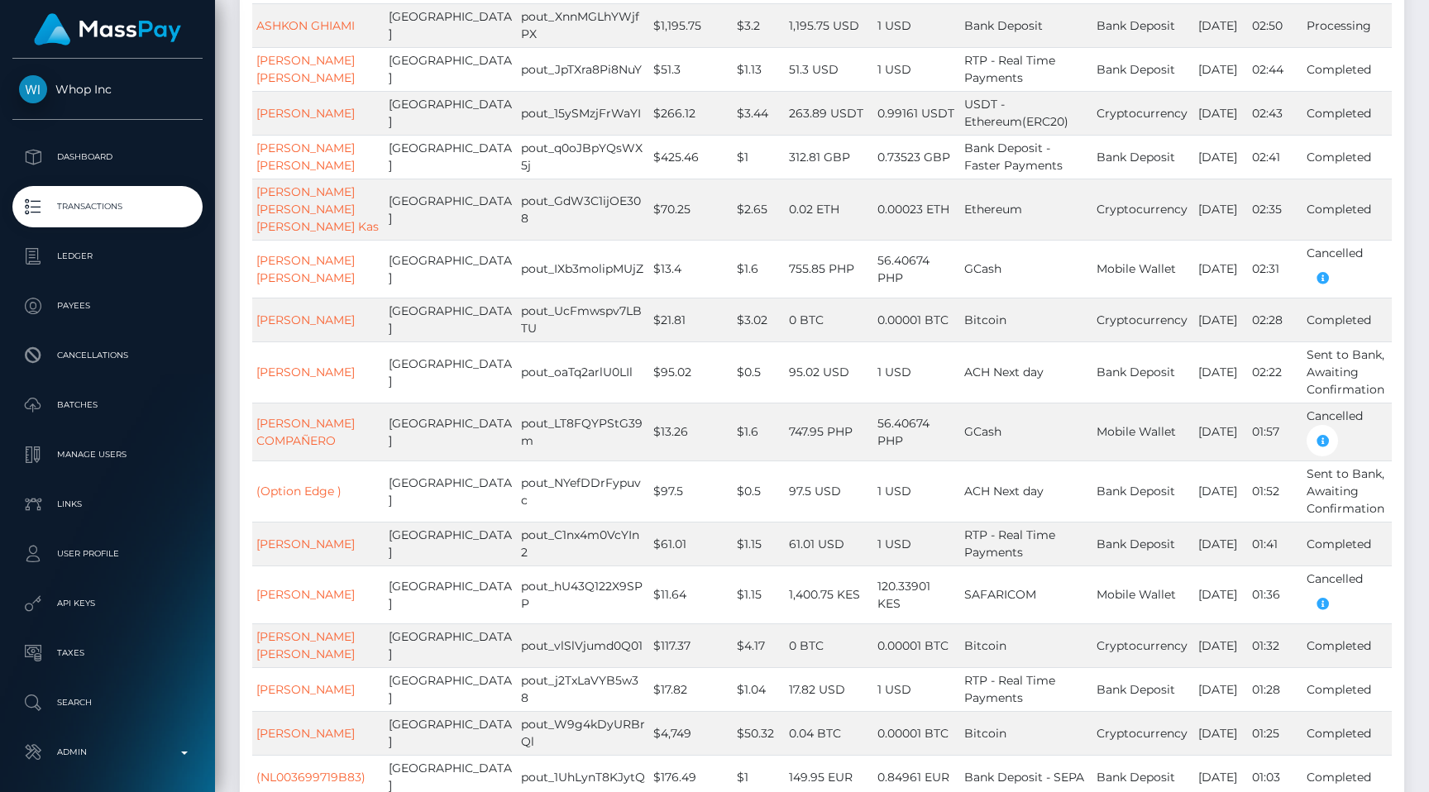
scroll to position [160573, 0]
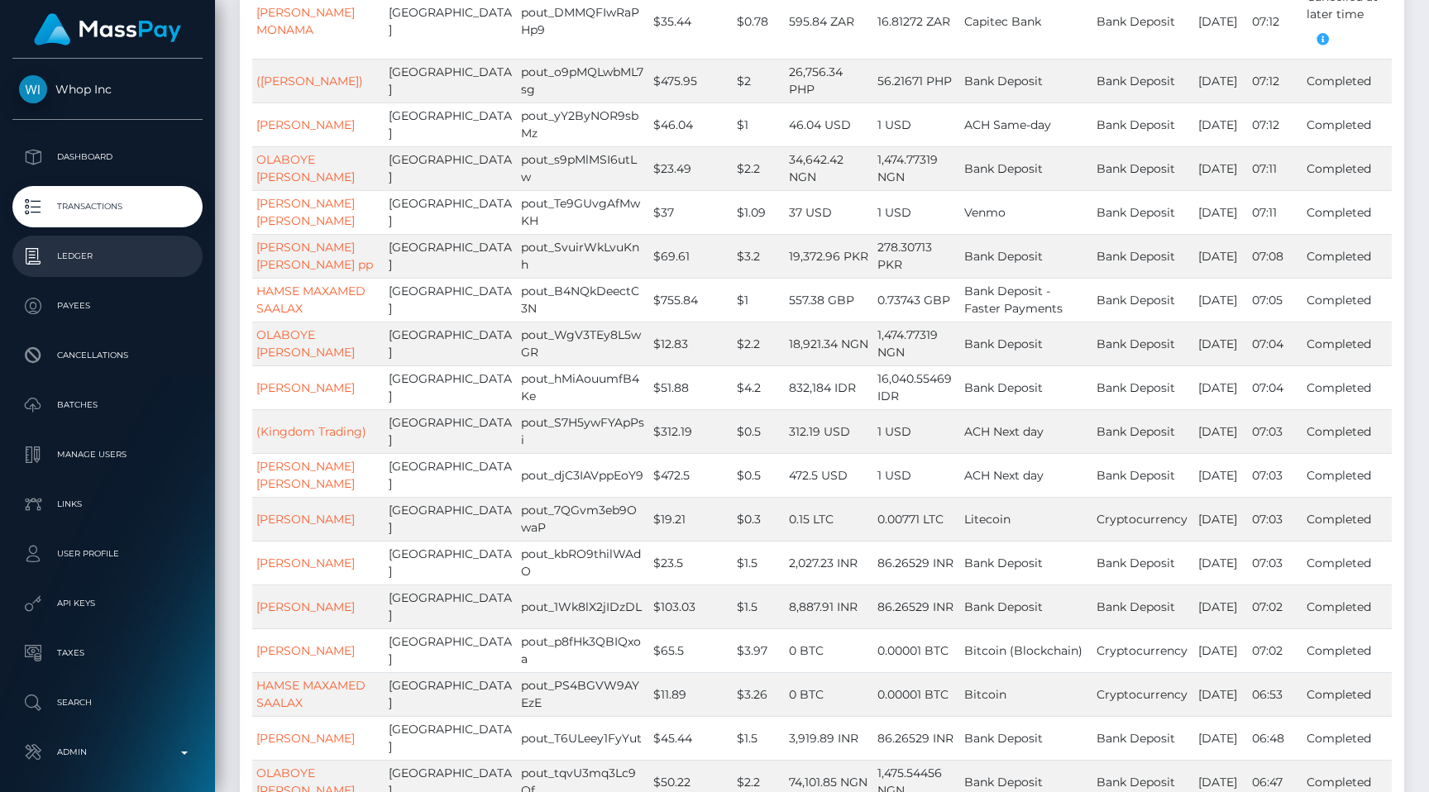
click at [105, 260] on p "Ledger" at bounding box center [107, 256] width 177 height 25
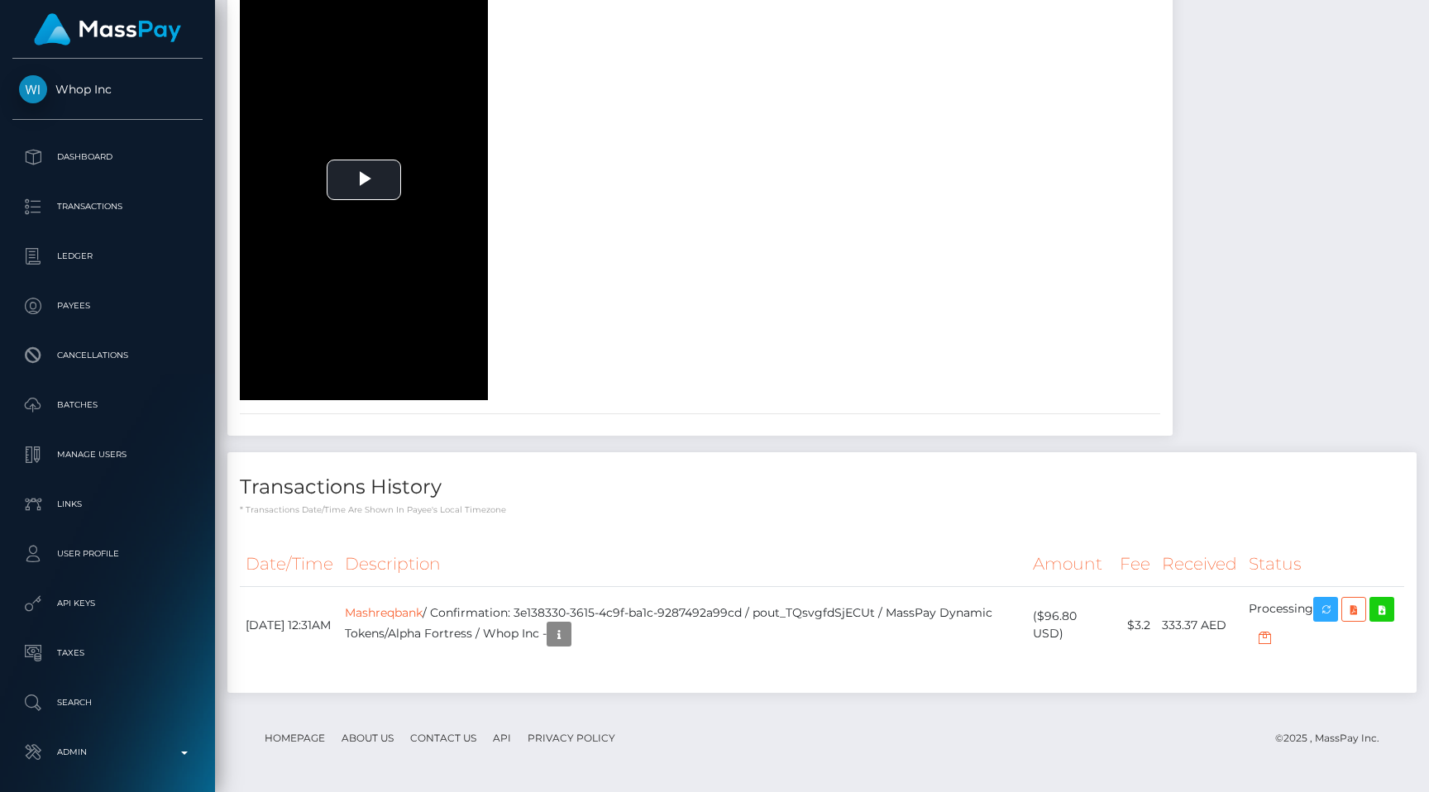
scroll to position [2689, 0]
click at [109, 756] on p "Admin" at bounding box center [107, 752] width 177 height 25
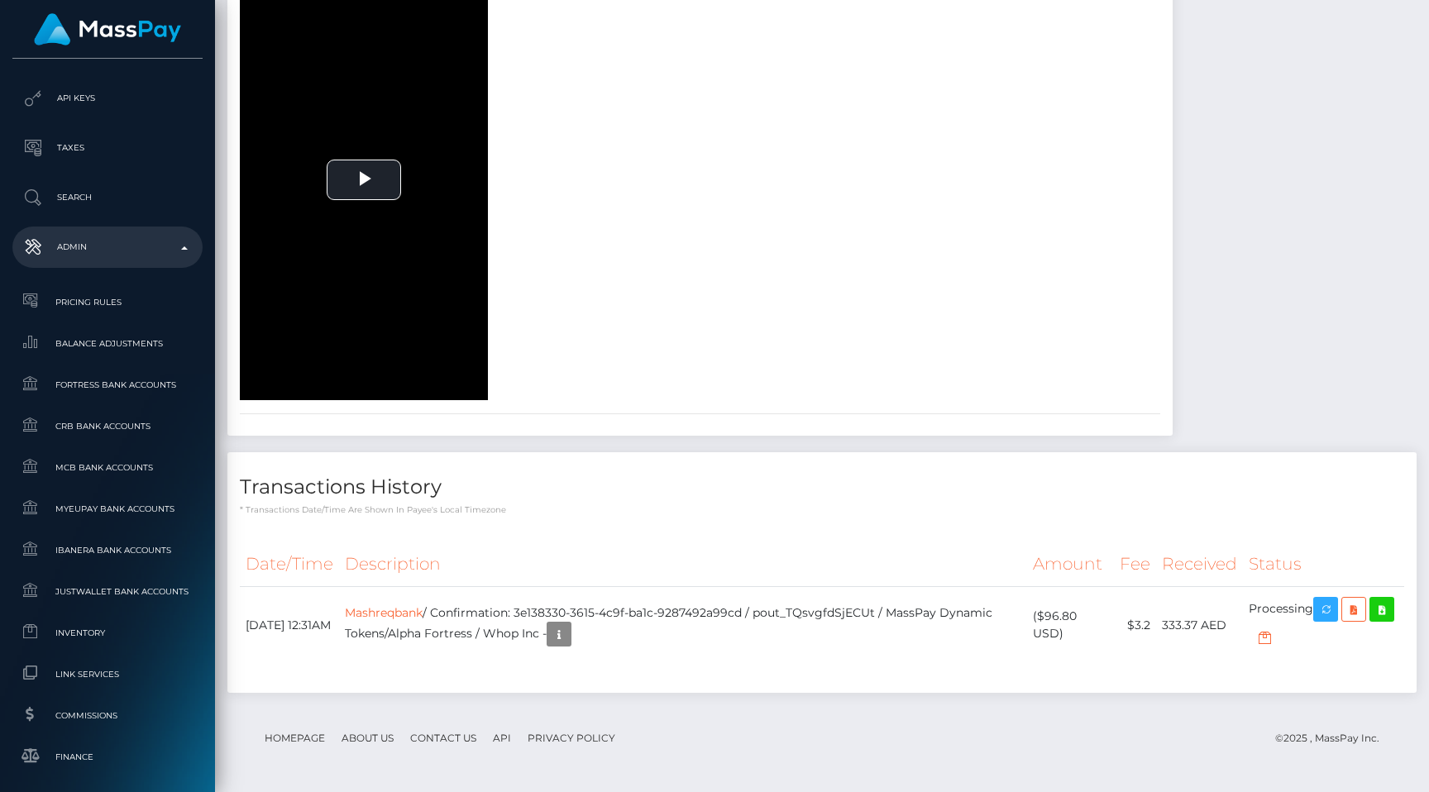
scroll to position [990, 0]
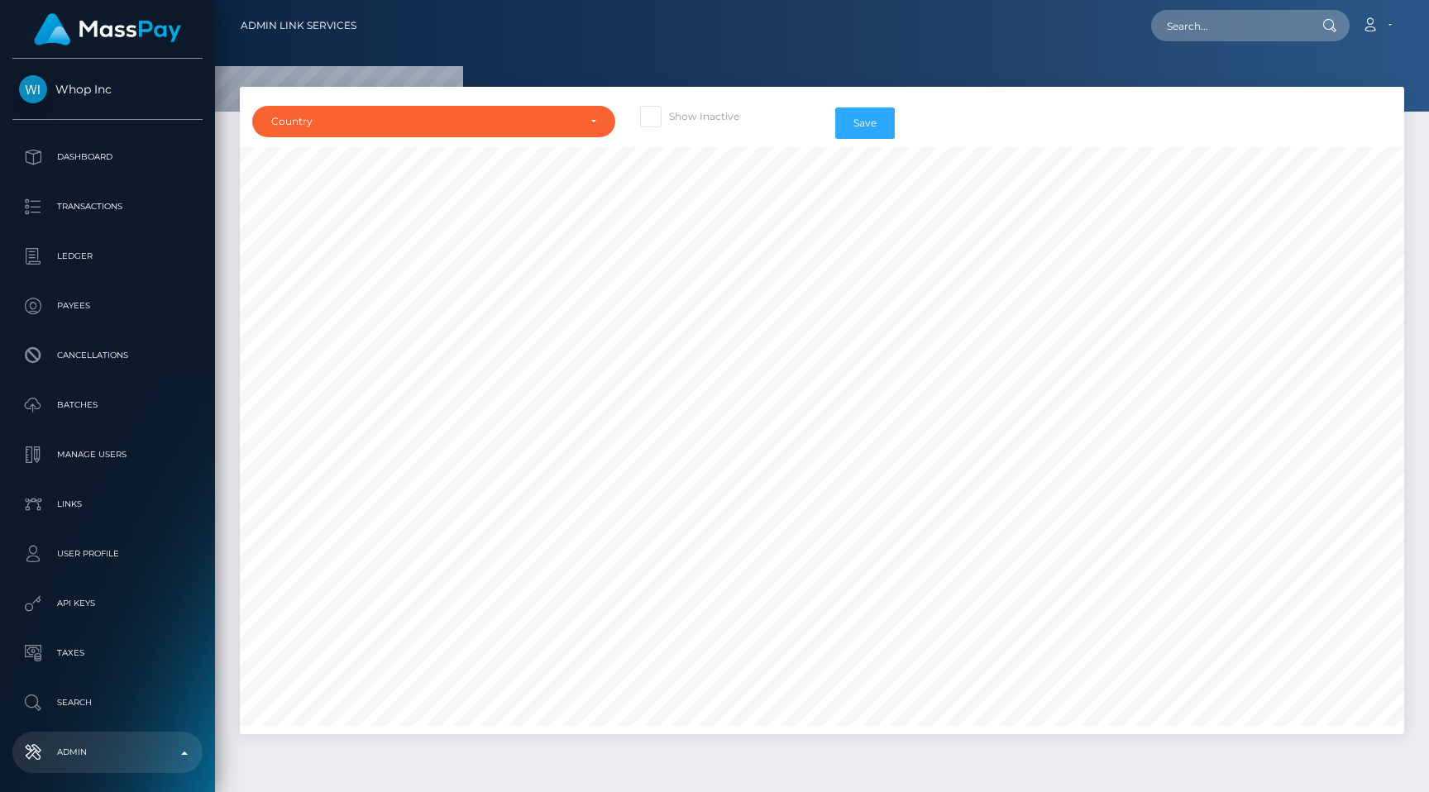
click at [669, 111] on span at bounding box center [669, 116] width 0 height 12
click at [669, 111] on input "Show Inactive" at bounding box center [674, 111] width 11 height 11
checkbox input "true"
click at [529, 119] on div "Country" at bounding box center [424, 121] width 306 height 13
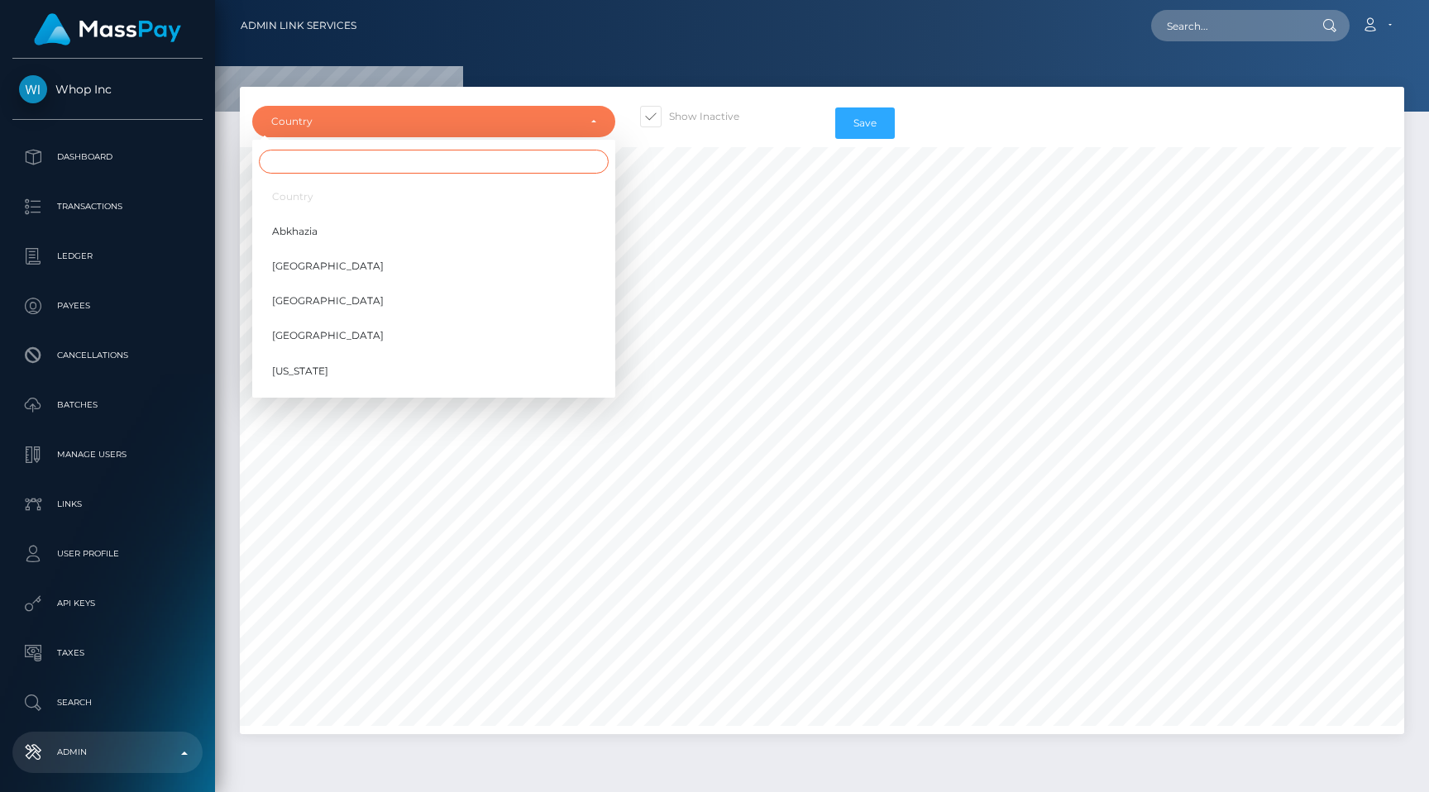
click at [525, 160] on input "Search" at bounding box center [434, 162] width 350 height 24
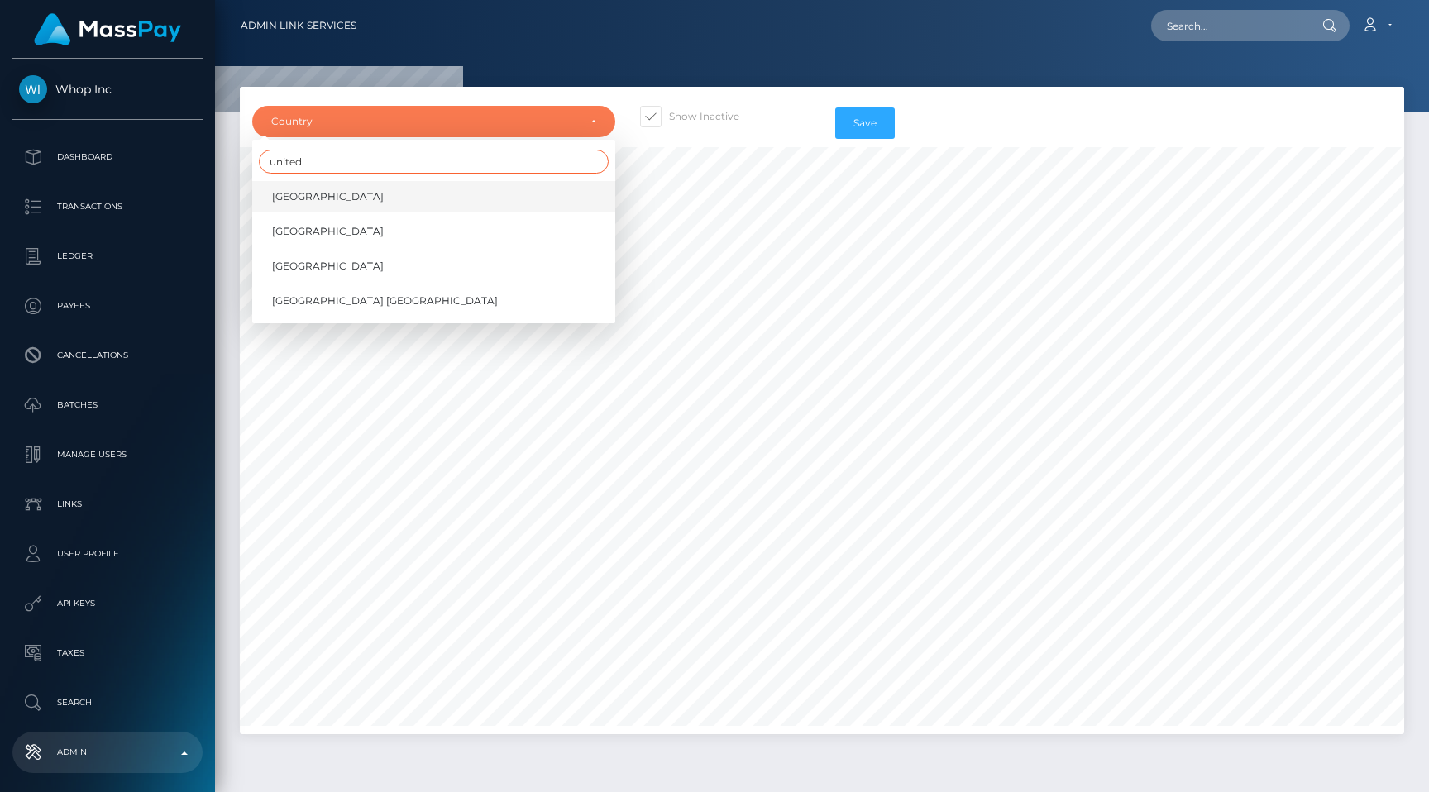
type input "united"
click at [474, 197] on link "[GEOGRAPHIC_DATA]" at bounding box center [433, 196] width 363 height 31
select select "AE"
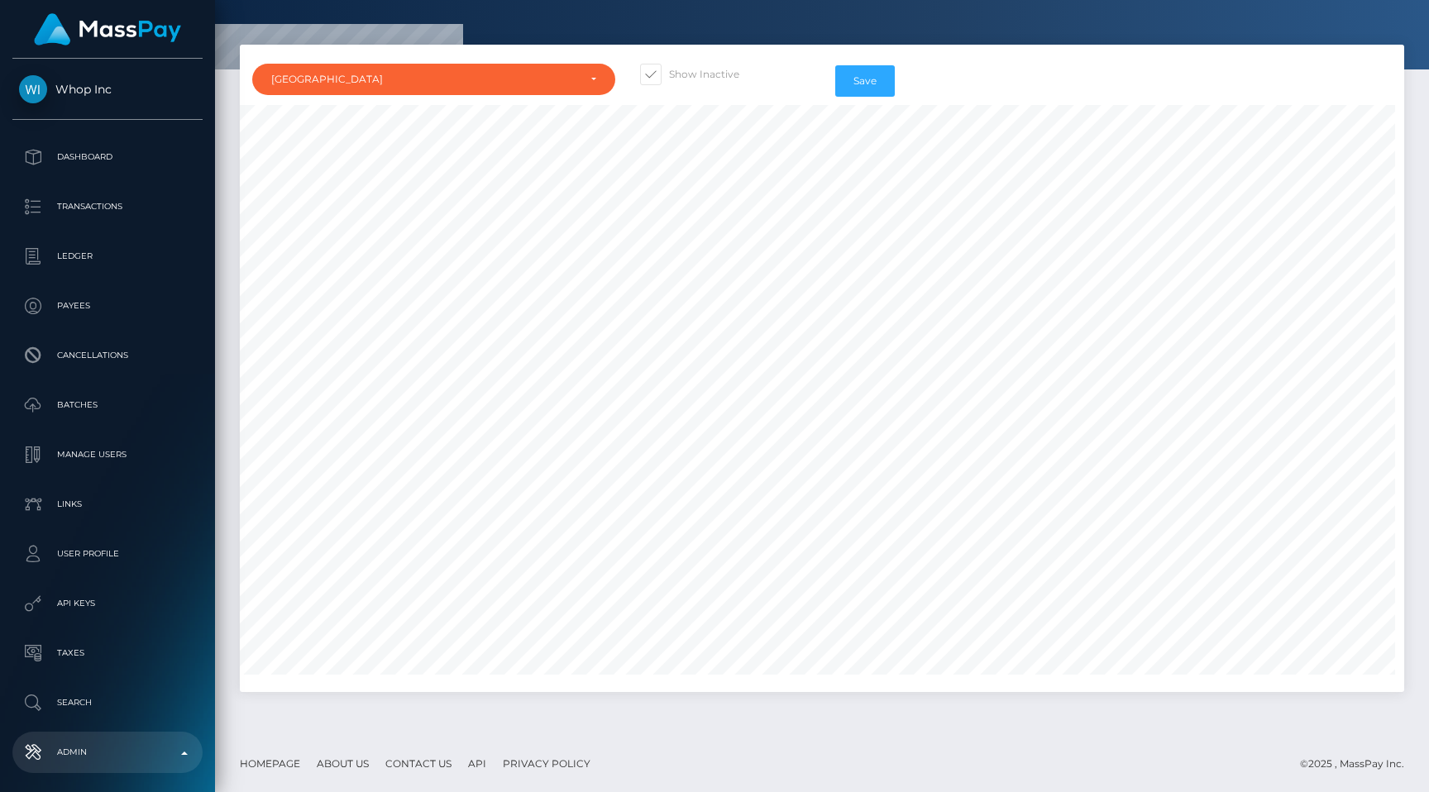
scroll to position [3280, 0]
click at [859, 74] on button "Save" at bounding box center [865, 80] width 60 height 31
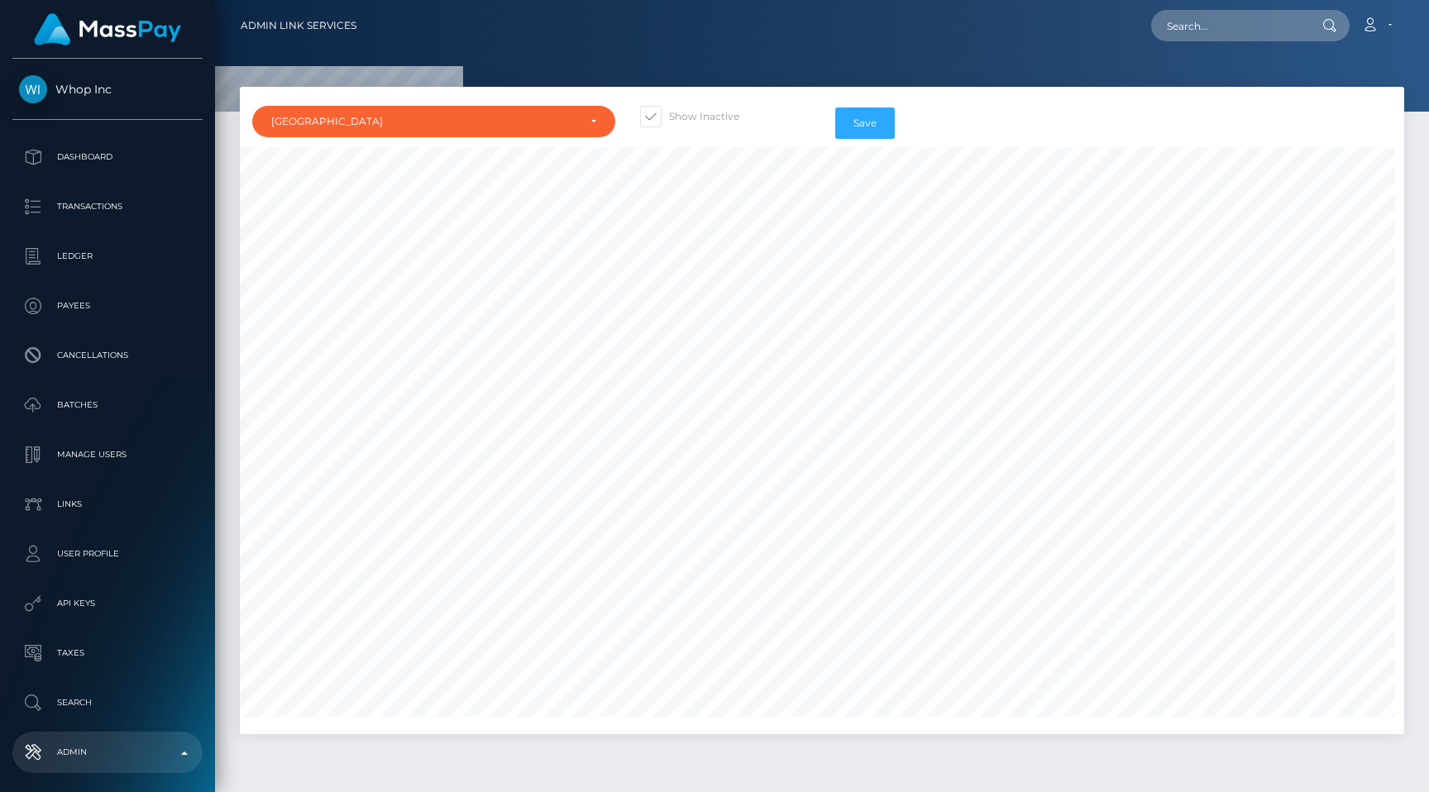
scroll to position [3608, 0]
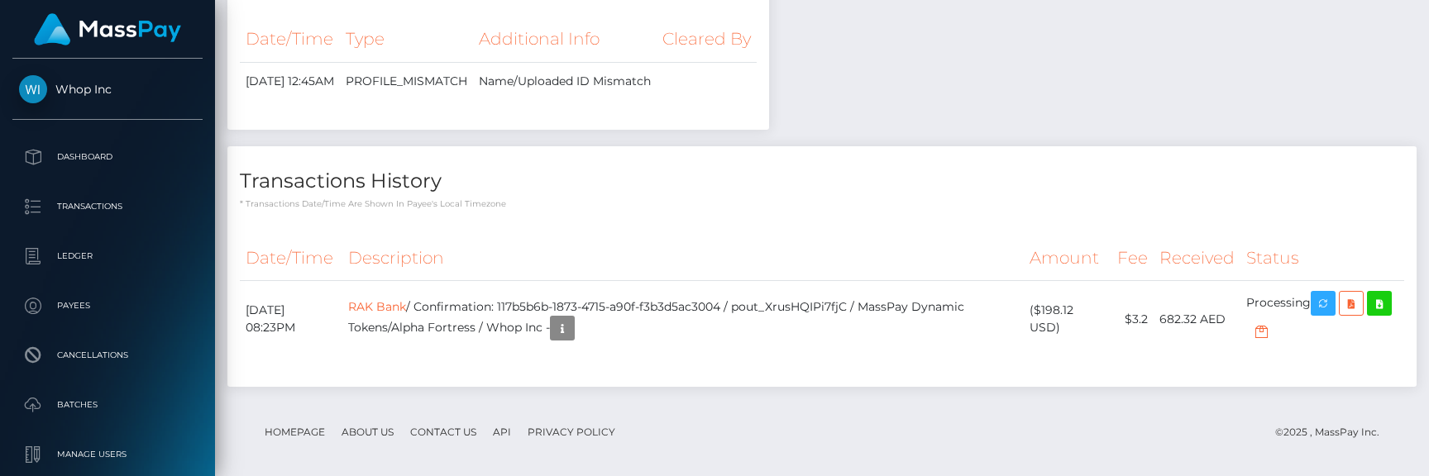
scroll to position [1467, 0]
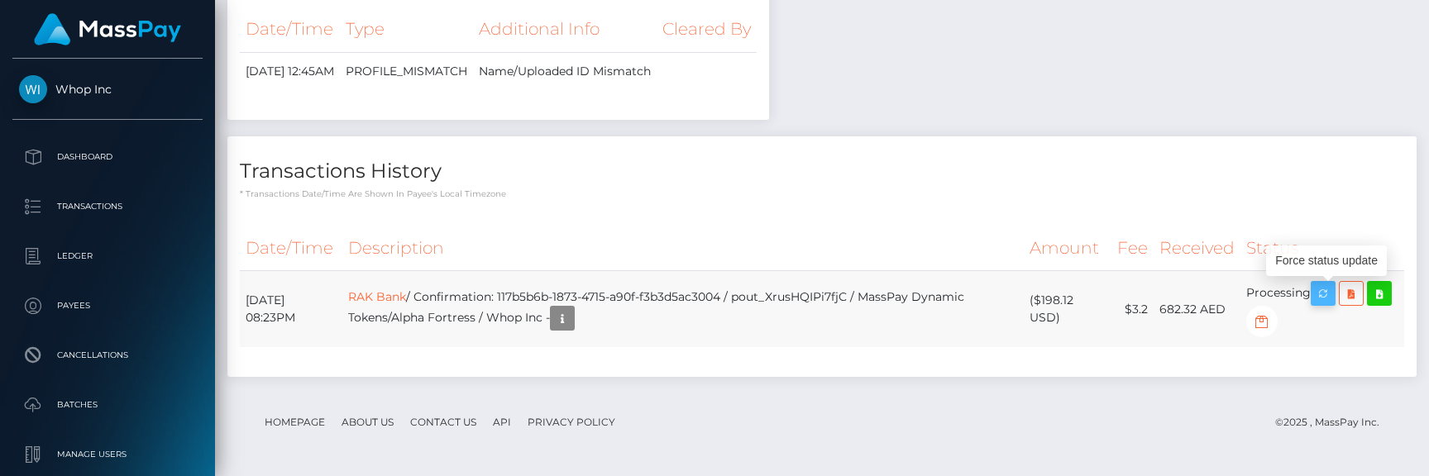
click at [1325, 292] on icon "button" at bounding box center [1323, 294] width 20 height 21
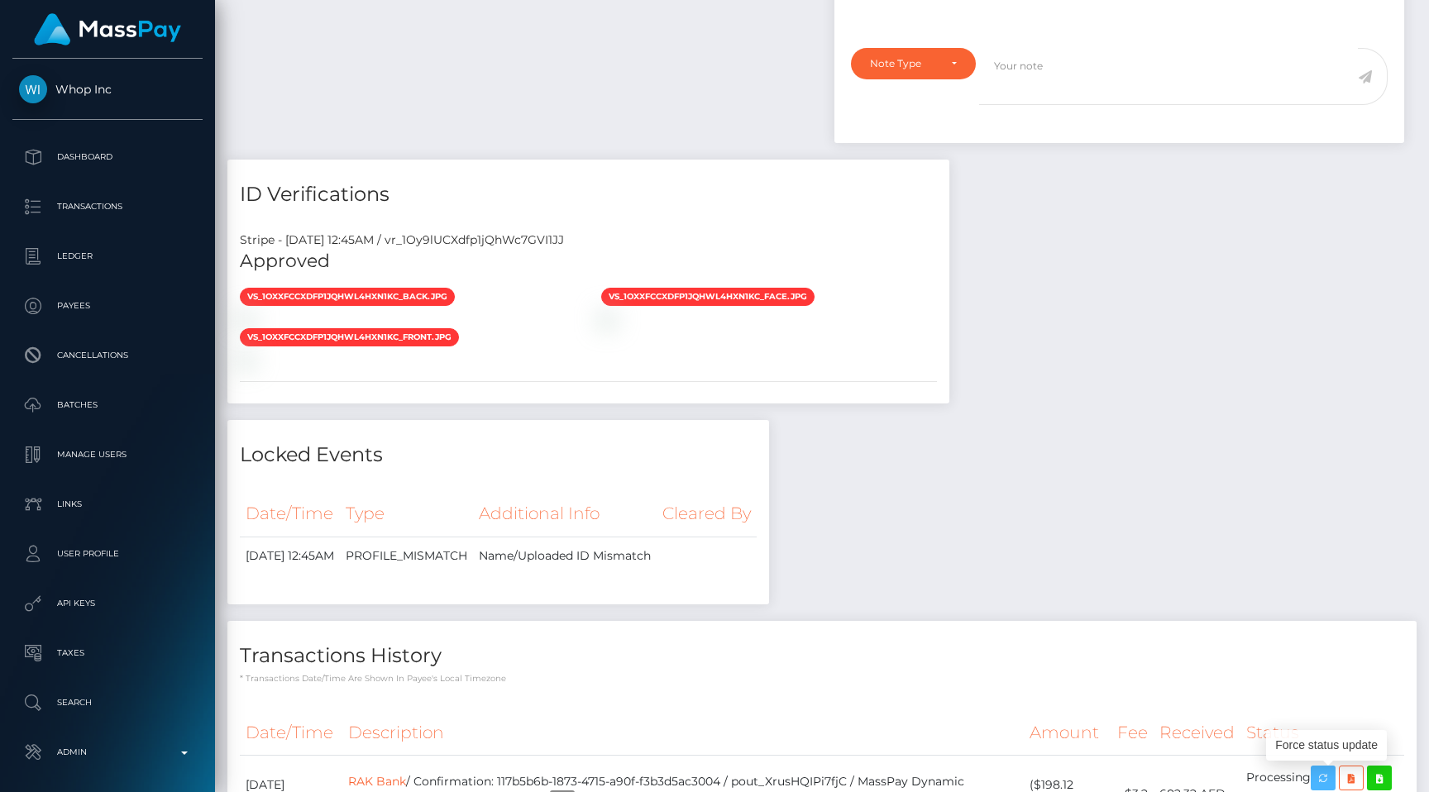
scroll to position [1151, 0]
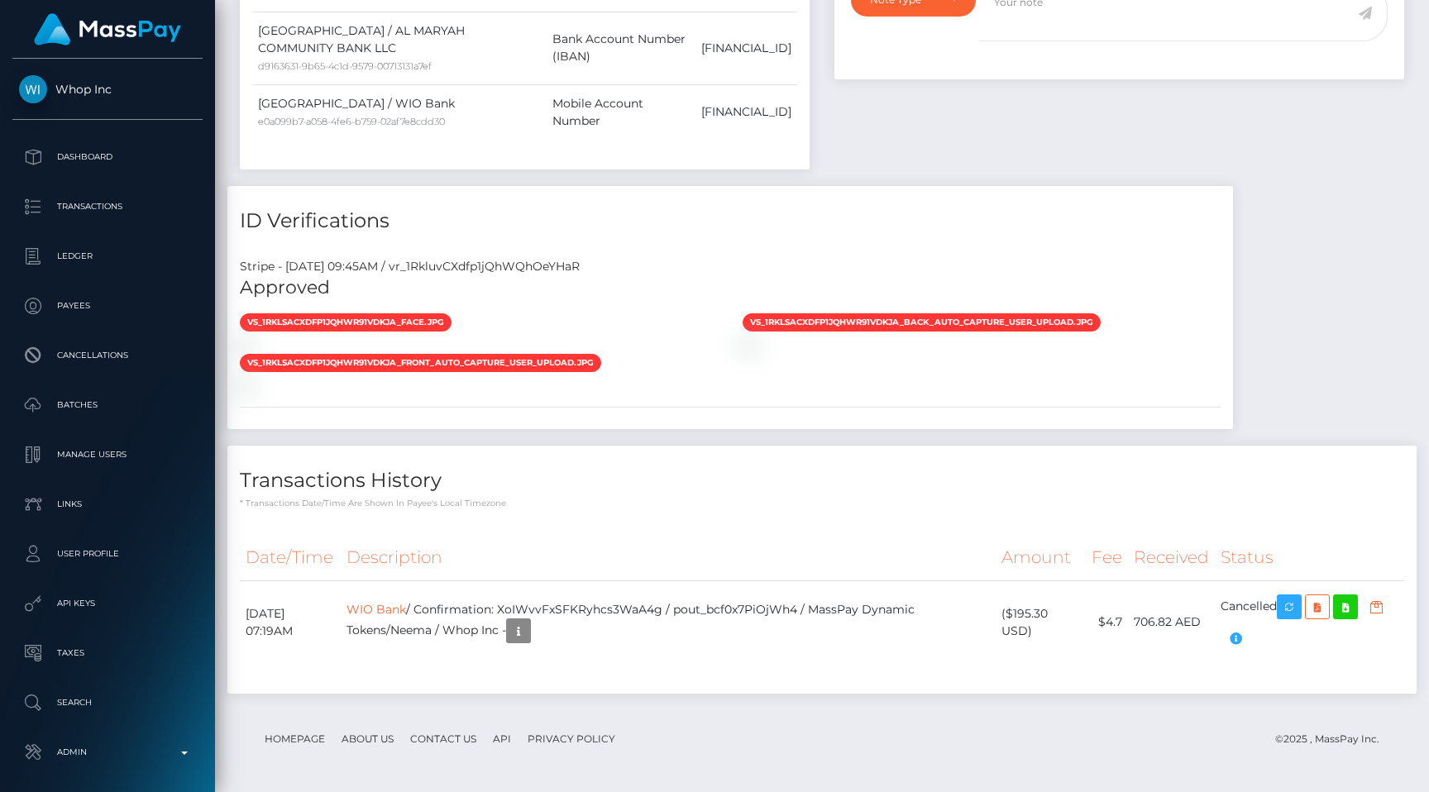
scroll to position [1131, 0]
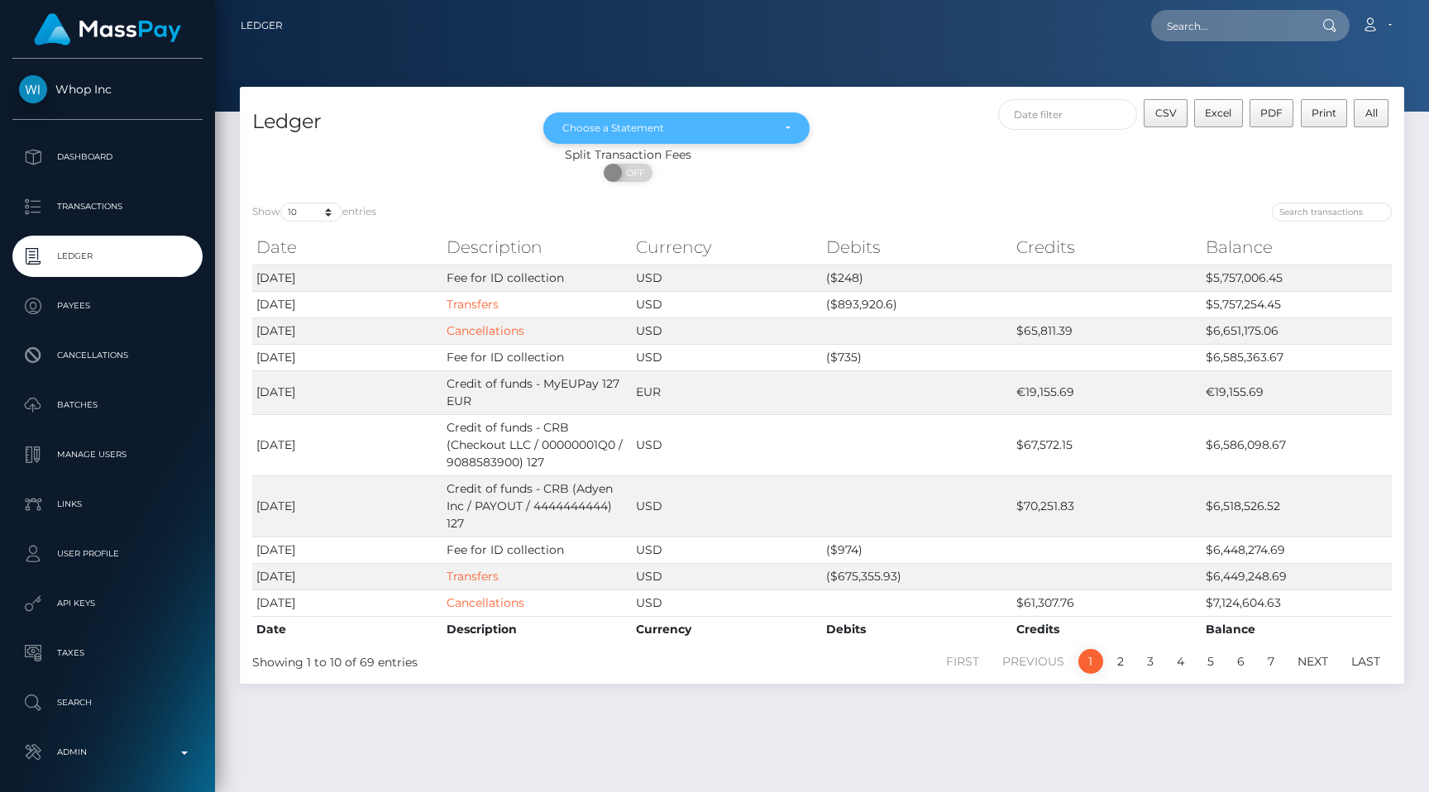
click at [592, 126] on div "Choose a Statement" at bounding box center [666, 128] width 209 height 13
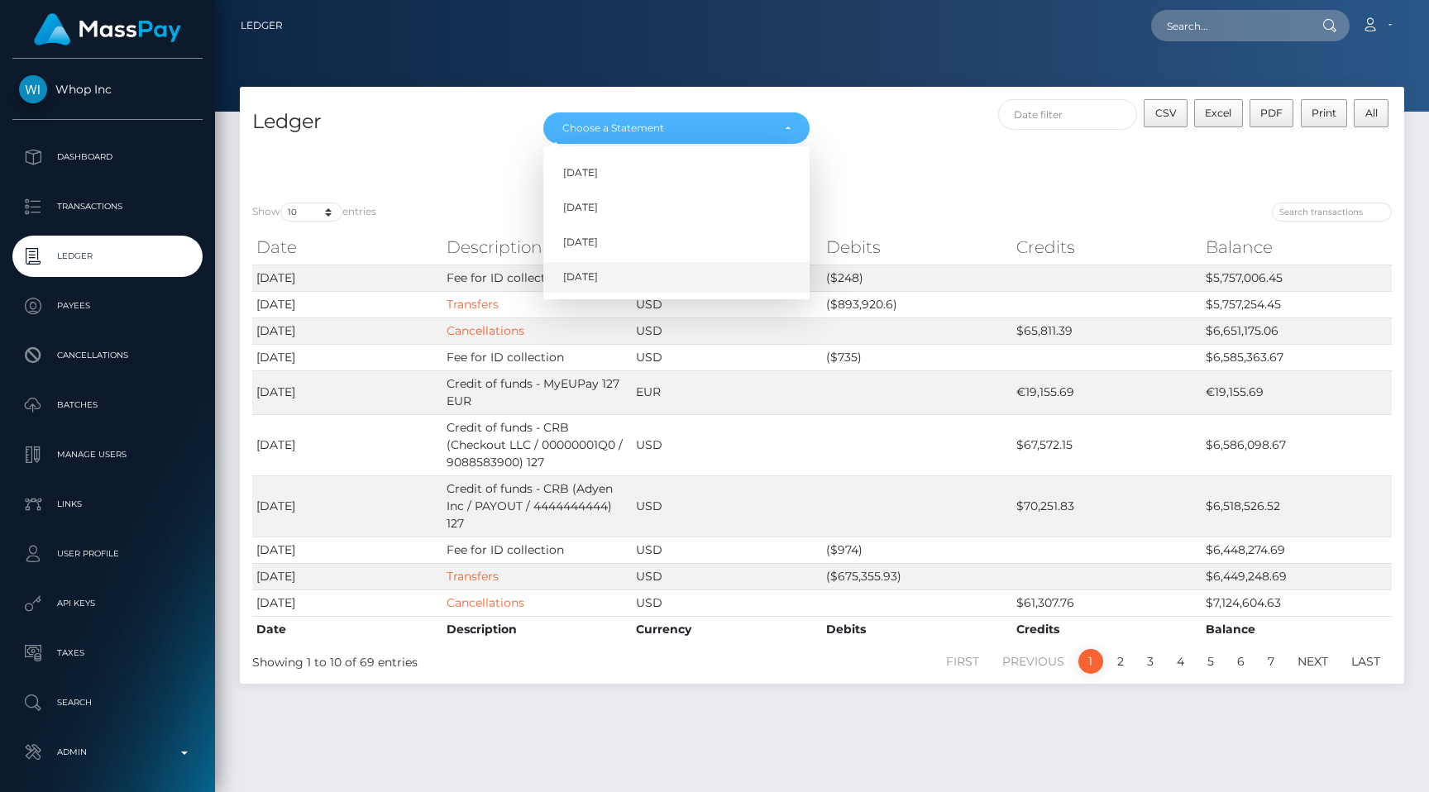
click at [608, 265] on link "Aug 2025" at bounding box center [676, 277] width 266 height 31
select select "Aug 2025"
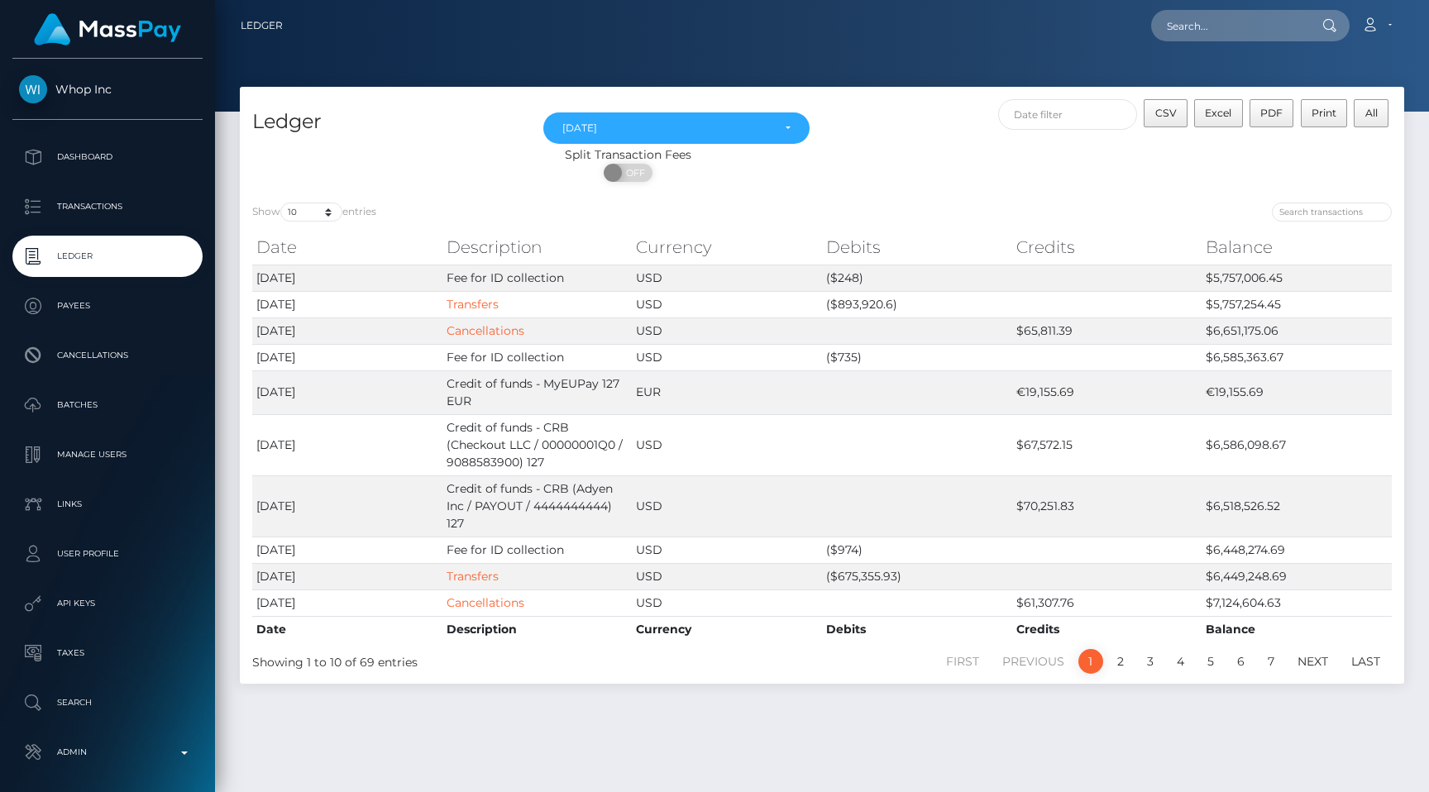
click at [121, 261] on p "Ledger" at bounding box center [107, 256] width 177 height 25
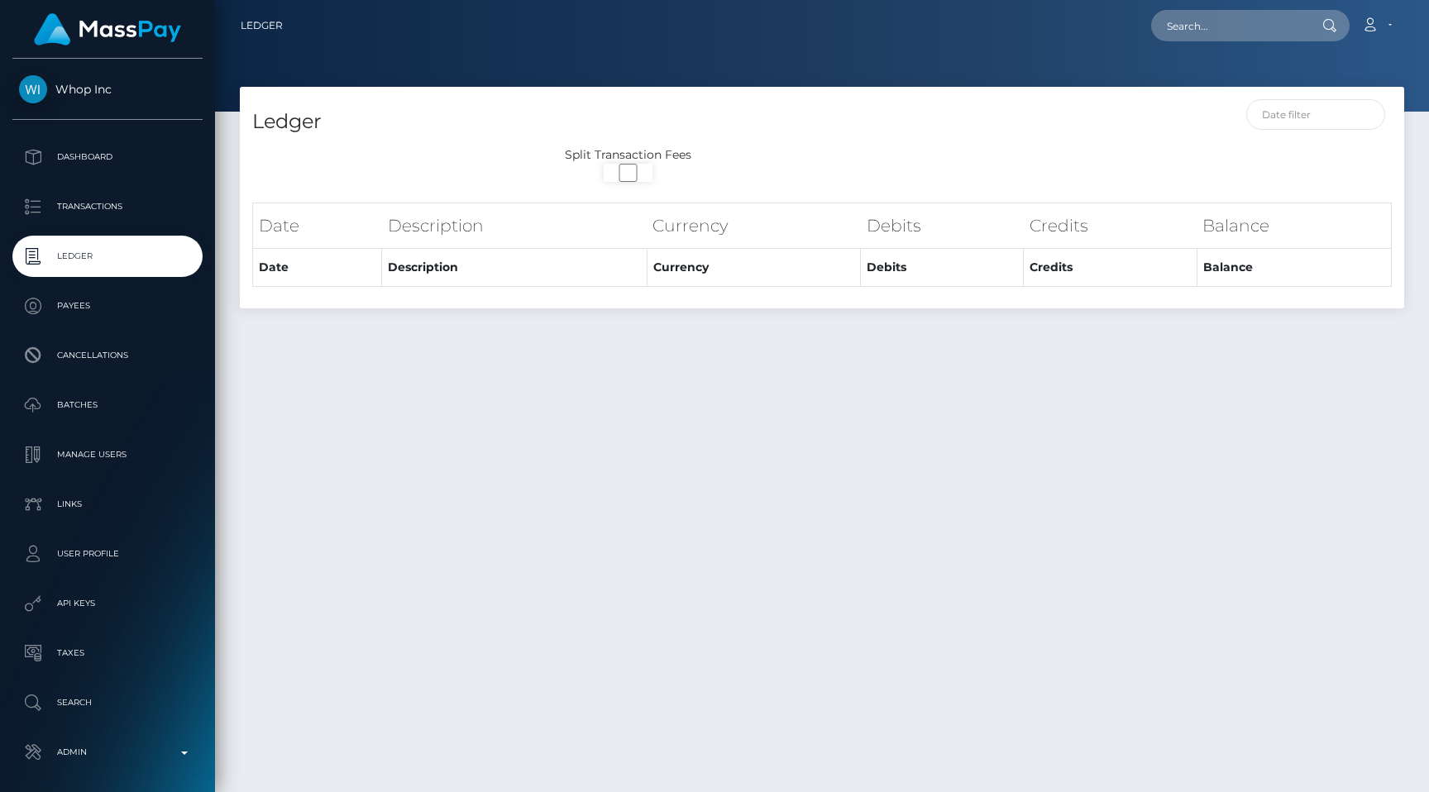
select select
